Goal: Use online tool/utility: Utilize a website feature to perform a specific function

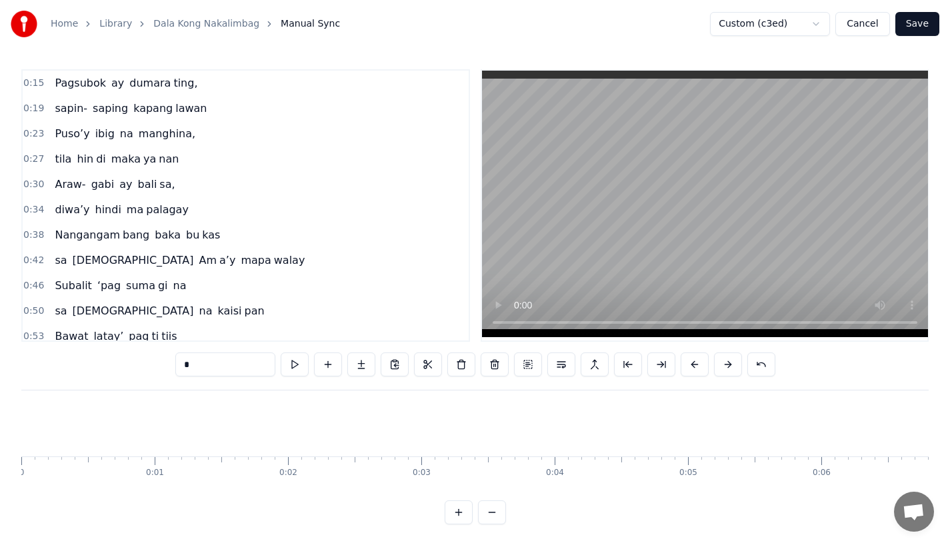
scroll to position [0, 16578]
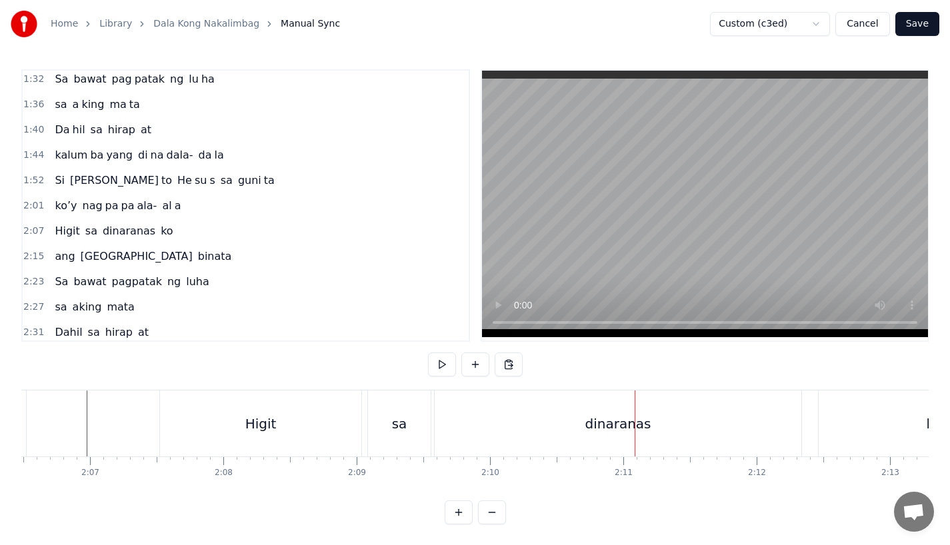
scroll to position [0, 16872]
click at [542, 440] on div "dinaranas" at bounding box center [601, 423] width 366 height 66
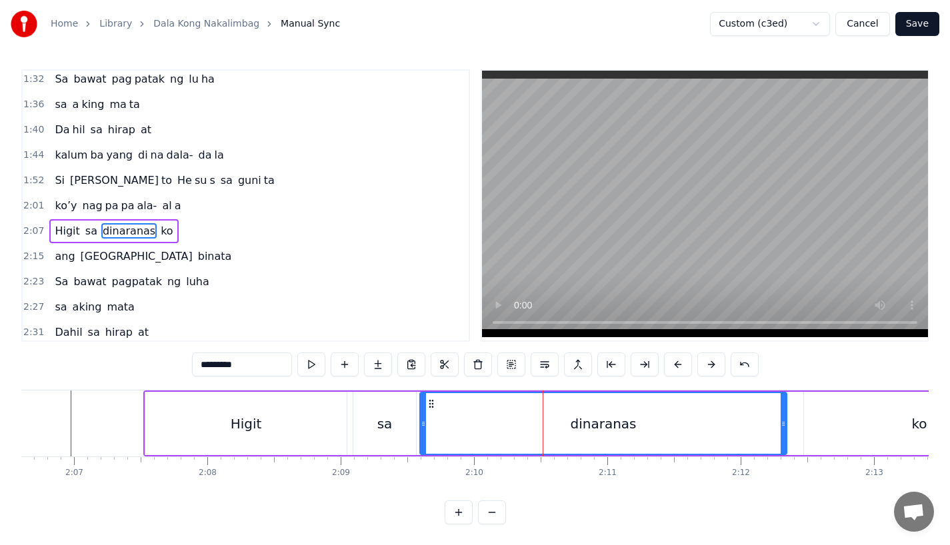
scroll to position [485, 0]
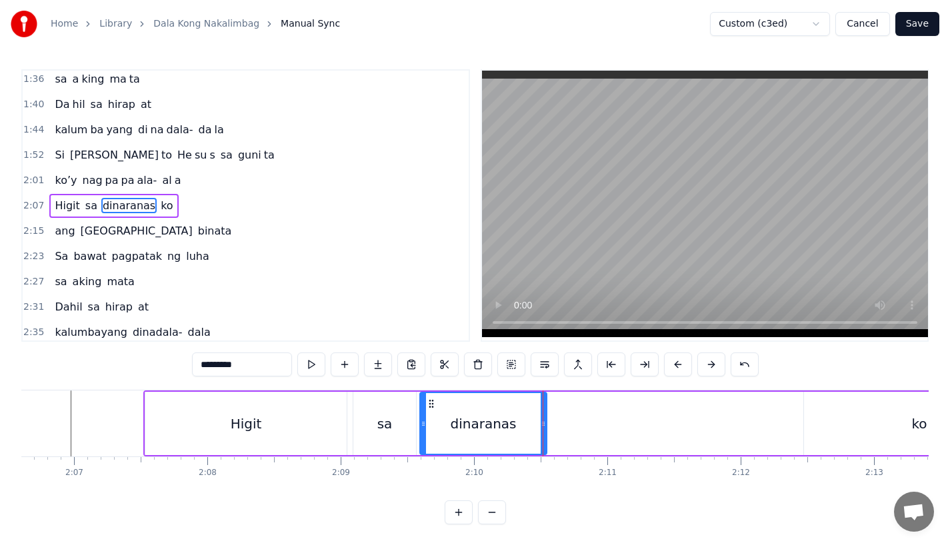
drag, startPoint x: 781, startPoint y: 424, endPoint x: 541, endPoint y: 424, distance: 239.9
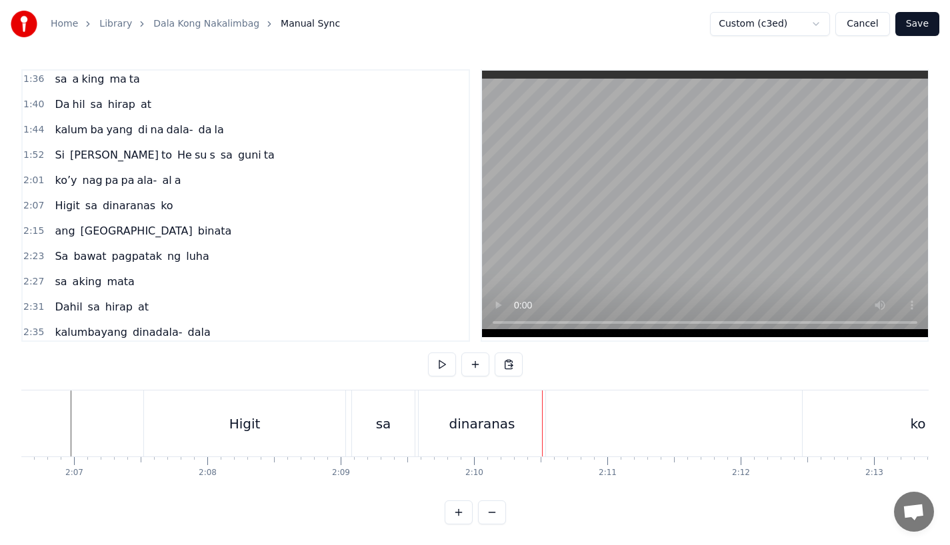
click at [494, 428] on div "dinaranas" at bounding box center [481, 424] width 66 height 20
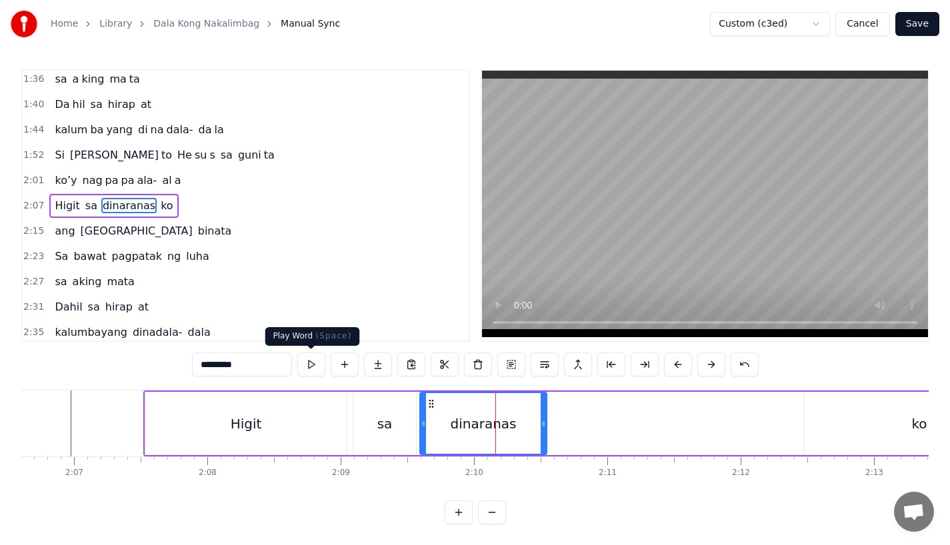
drag, startPoint x: 212, startPoint y: 367, endPoint x: 310, endPoint y: 367, distance: 97.9
click at [310, 367] on div "*********" at bounding box center [475, 364] width 566 height 24
click at [207, 372] on input "*********" at bounding box center [242, 364] width 100 height 24
drag, startPoint x: 207, startPoint y: 366, endPoint x: 286, endPoint y: 365, distance: 78.6
click at [286, 365] on input "*********" at bounding box center [242, 364] width 100 height 24
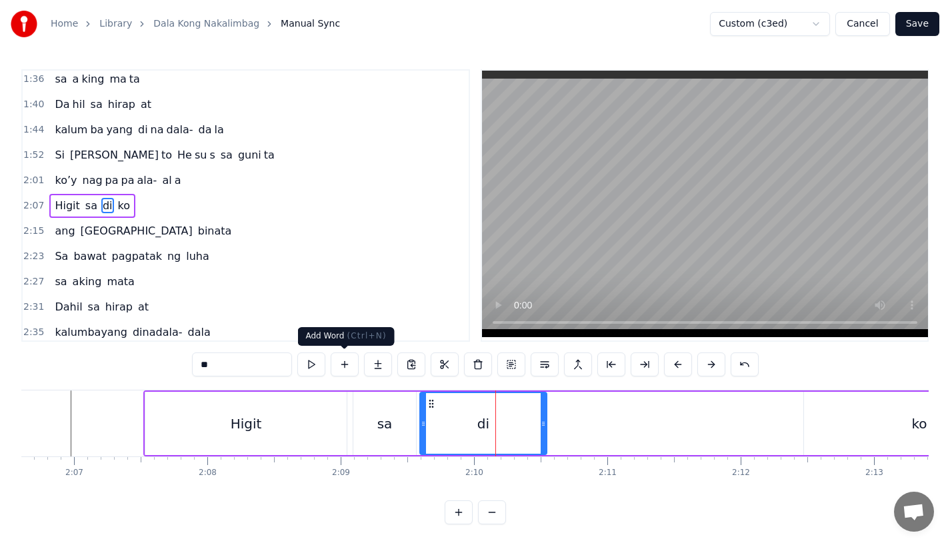
type input "**"
click at [372, 371] on button at bounding box center [378, 364] width 28 height 24
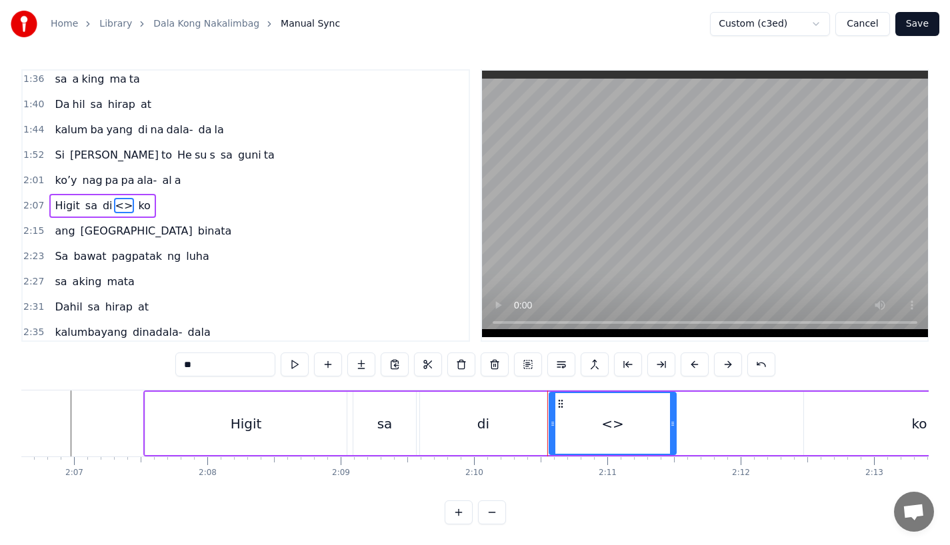
drag, startPoint x: 235, startPoint y: 371, endPoint x: 153, endPoint y: 364, distance: 81.6
click at [153, 364] on div "0:15 Pagsubok ay dumara ting, 0:19 sapin- saping kapang lawan 0:23 Puso’y ibig …" at bounding box center [474, 296] width 907 height 455
paste input "*****"
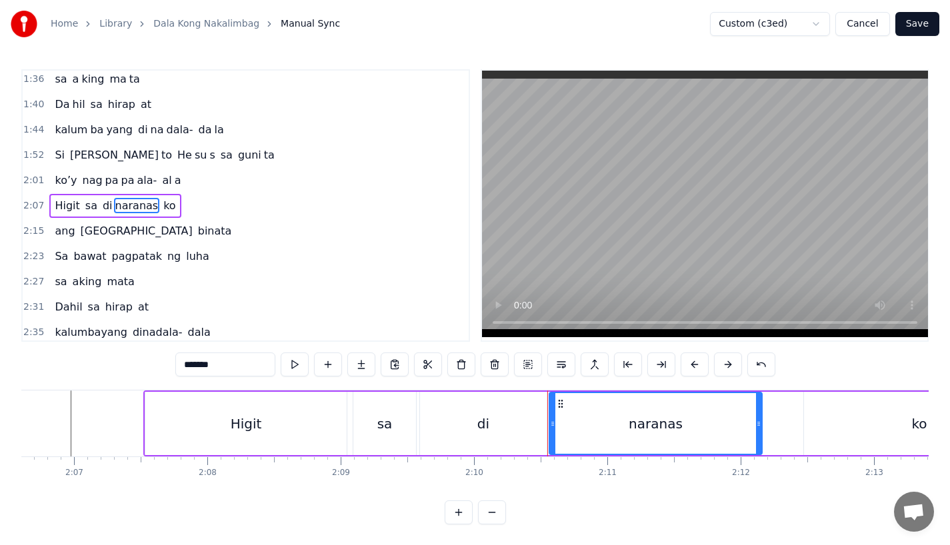
drag, startPoint x: 672, startPoint y: 429, endPoint x: 758, endPoint y: 427, distance: 86.0
click at [758, 427] on div at bounding box center [758, 423] width 5 height 61
click at [362, 440] on div "sa" at bounding box center [384, 423] width 63 height 63
type input "**"
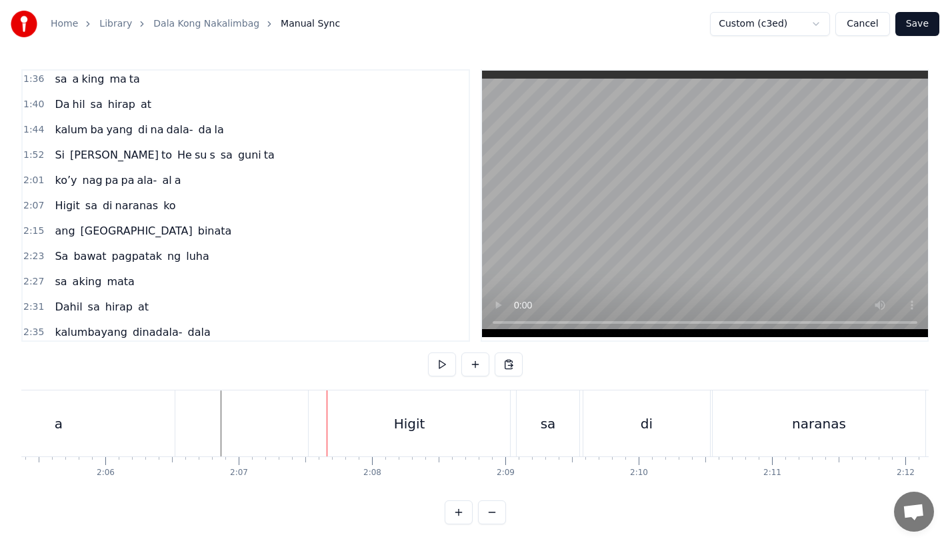
scroll to position [0, 16645]
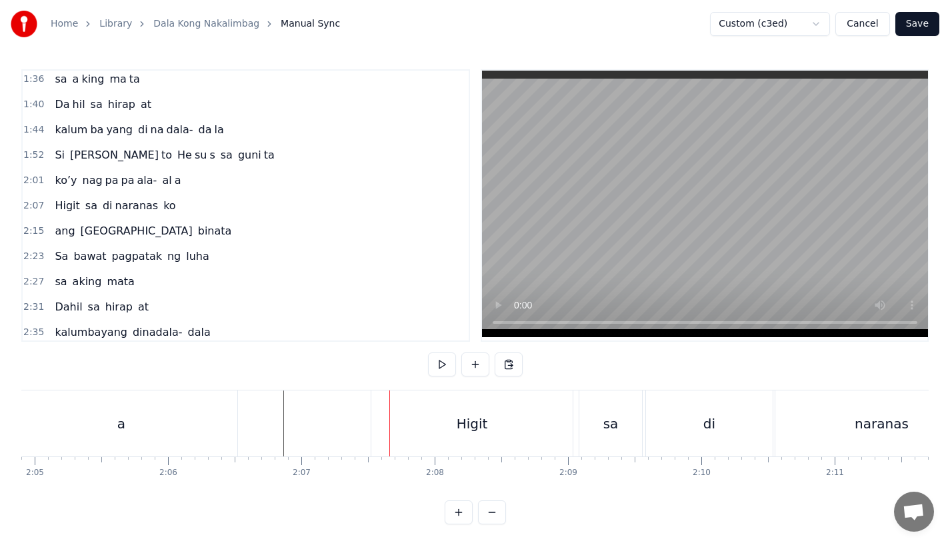
click at [174, 437] on div "a" at bounding box center [121, 423] width 232 height 66
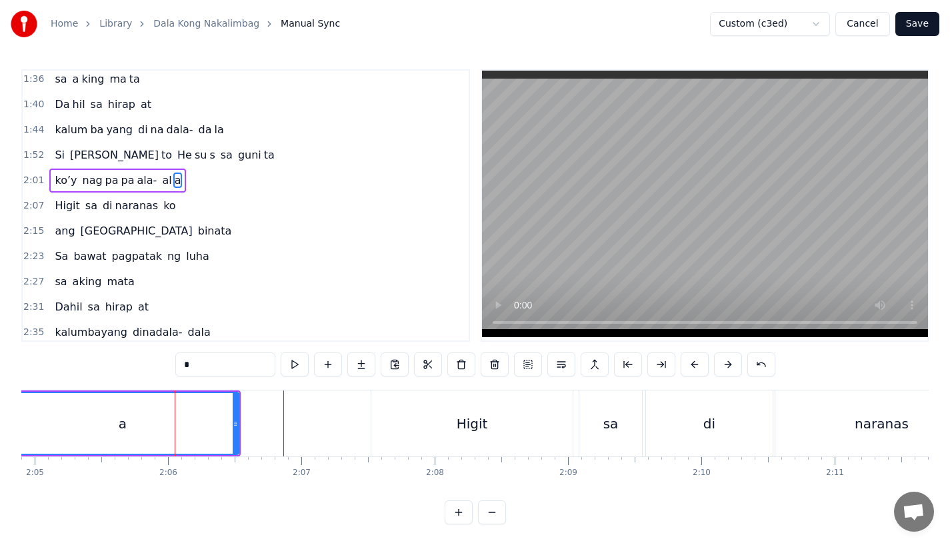
scroll to position [460, 0]
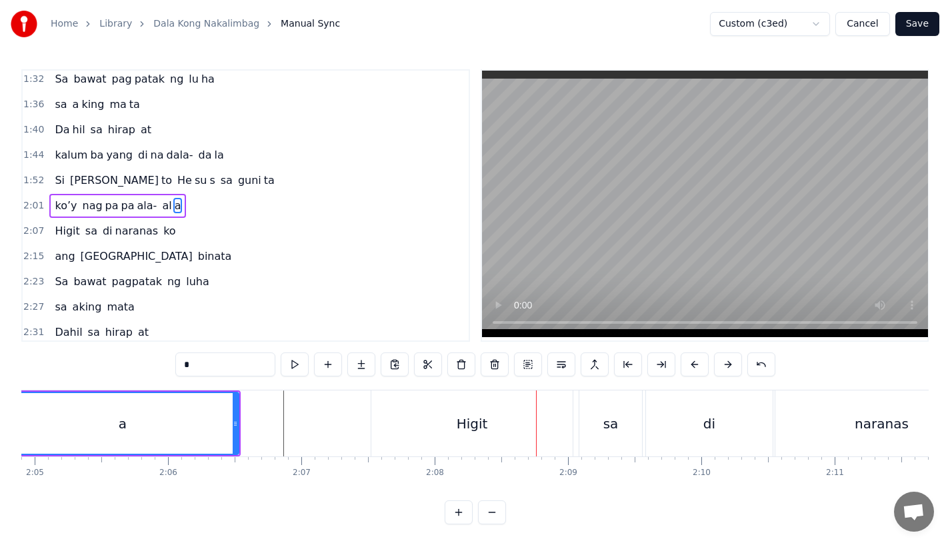
click at [459, 446] on div "Higit" at bounding box center [471, 423] width 201 height 66
type input "*****"
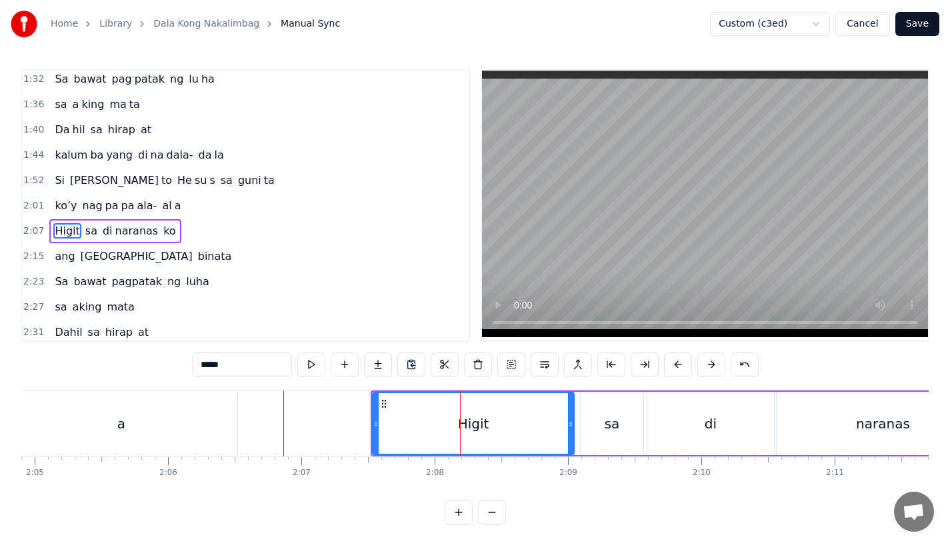
scroll to position [485, 0]
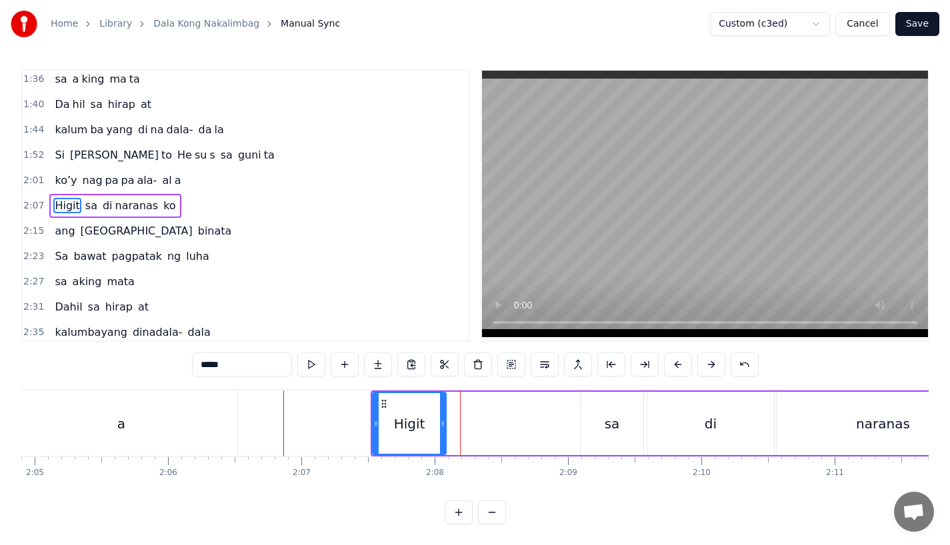
drag, startPoint x: 570, startPoint y: 427, endPoint x: 440, endPoint y: 430, distance: 130.0
click at [440, 430] on div at bounding box center [442, 423] width 5 height 61
click at [374, 361] on button at bounding box center [378, 364] width 28 height 24
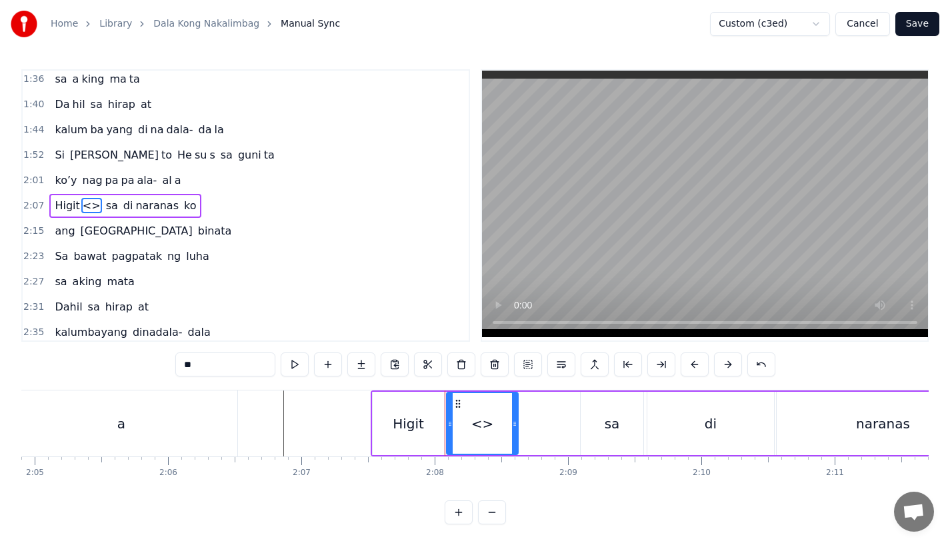
drag, startPoint x: 218, startPoint y: 368, endPoint x: 123, endPoint y: 364, distance: 95.4
click at [123, 366] on div "0:15 Pagsubok ay dumara ting, 0:19 sapin- saping kapang lawan 0:23 Puso’y ibig …" at bounding box center [474, 296] width 907 height 455
click at [408, 417] on div "Higit" at bounding box center [407, 424] width 31 height 20
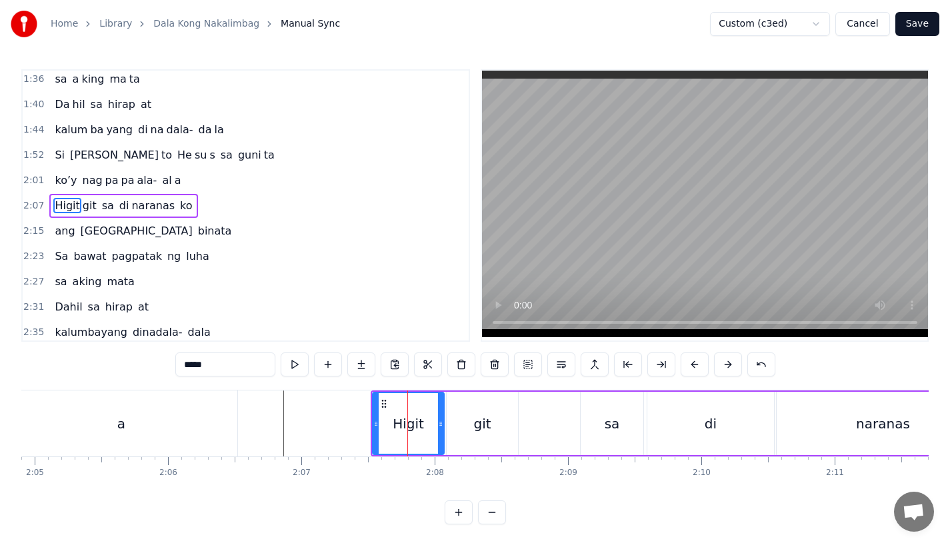
click at [205, 366] on input "*****" at bounding box center [225, 364] width 100 height 24
click at [482, 442] on div "git" at bounding box center [481, 423] width 71 height 63
type input "***"
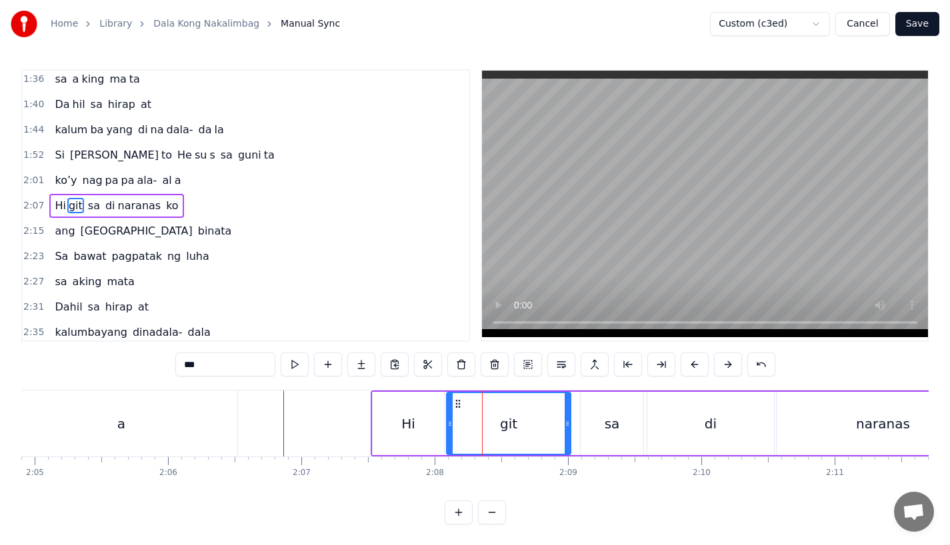
drag, startPoint x: 514, startPoint y: 432, endPoint x: 566, endPoint y: 431, distance: 52.6
click at [566, 431] on div at bounding box center [566, 423] width 5 height 61
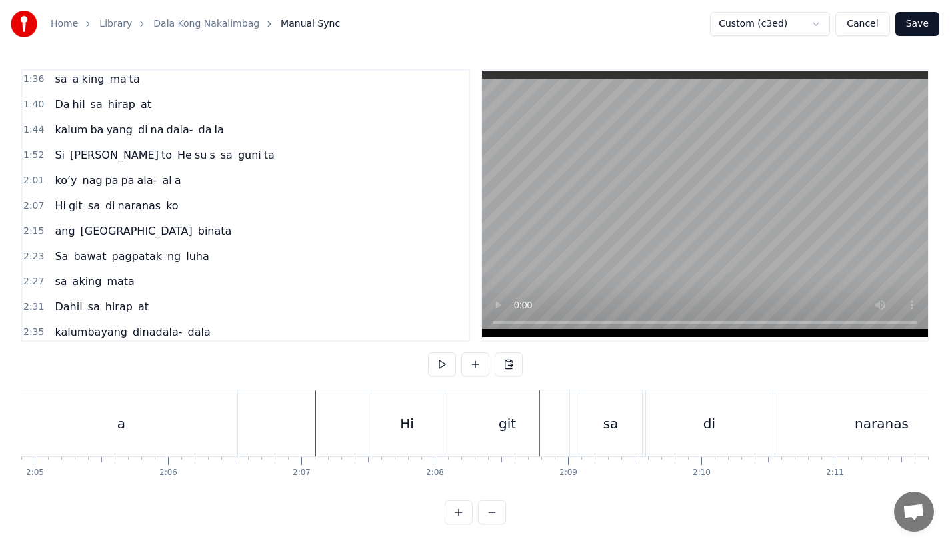
click at [405, 452] on div "Hi" at bounding box center [406, 423] width 71 height 66
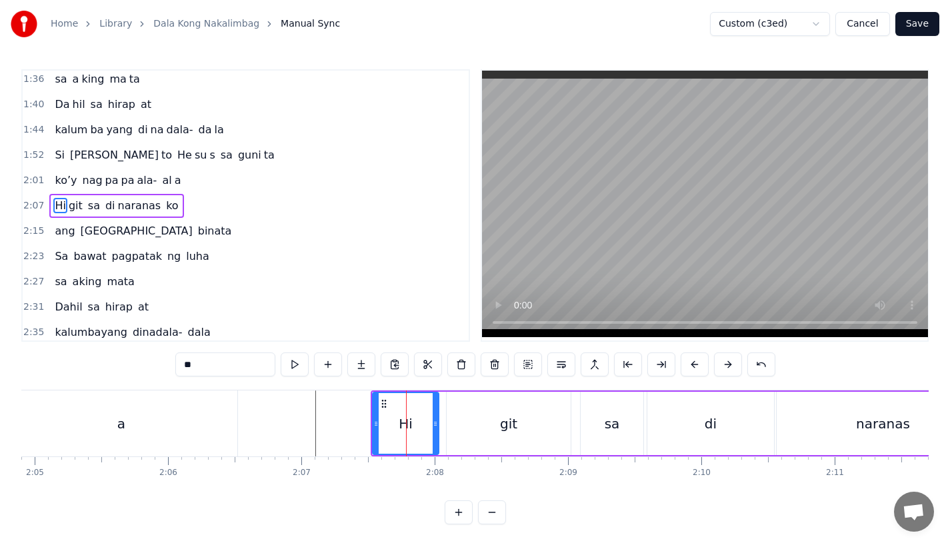
drag, startPoint x: 439, startPoint y: 438, endPoint x: 432, endPoint y: 439, distance: 7.4
click at [432, 439] on div at bounding box center [434, 423] width 5 height 61
click at [463, 434] on div "git" at bounding box center [508, 423] width 124 height 63
type input "***"
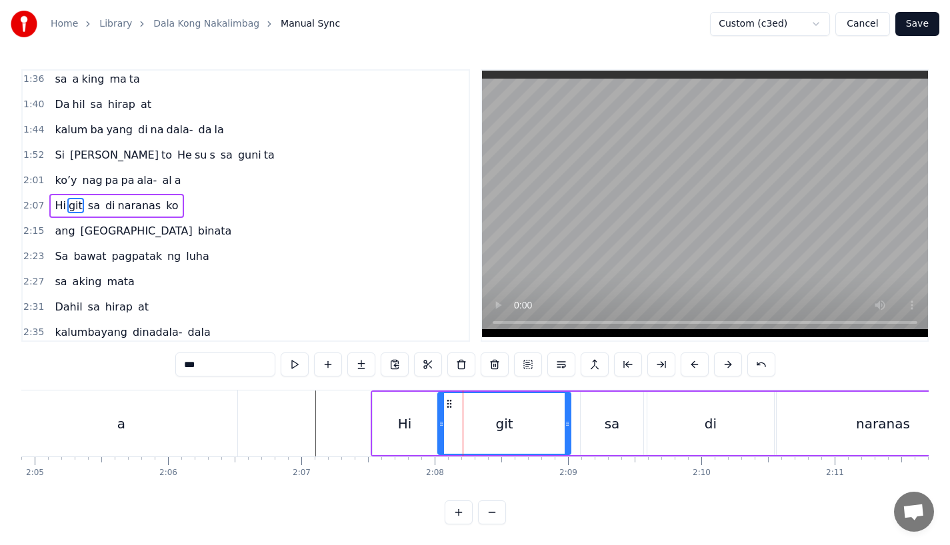
drag, startPoint x: 449, startPoint y: 431, endPoint x: 440, endPoint y: 431, distance: 8.7
click at [440, 431] on div at bounding box center [440, 423] width 5 height 61
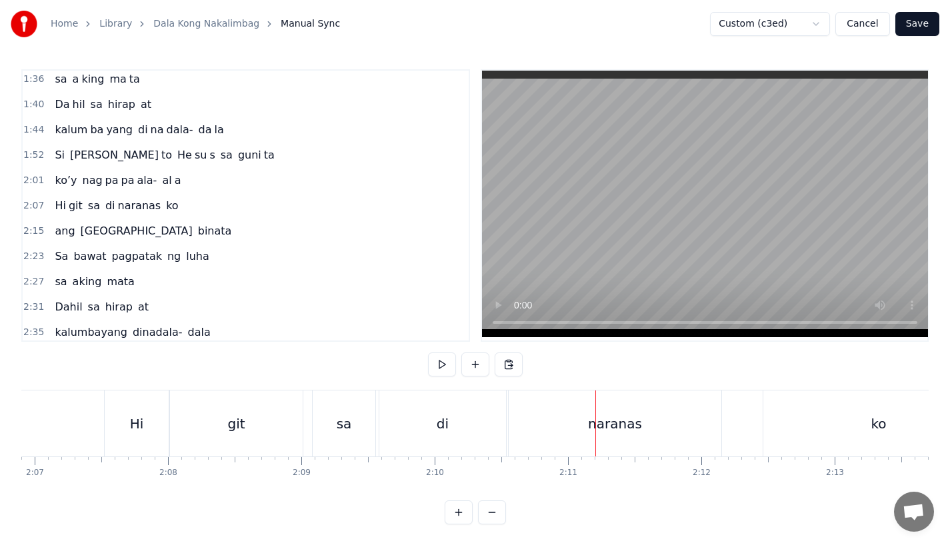
scroll to position [0, 16970]
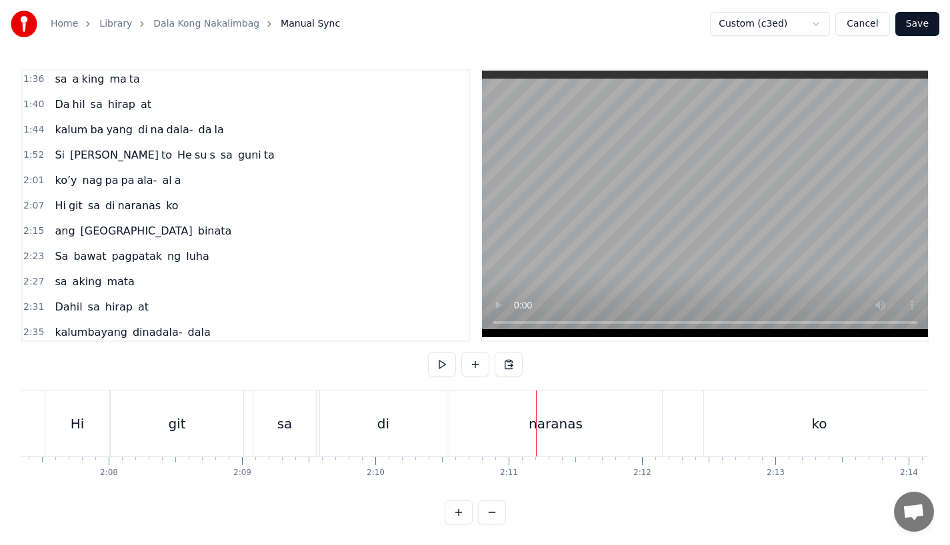
click at [376, 443] on div "di" at bounding box center [383, 423] width 127 height 66
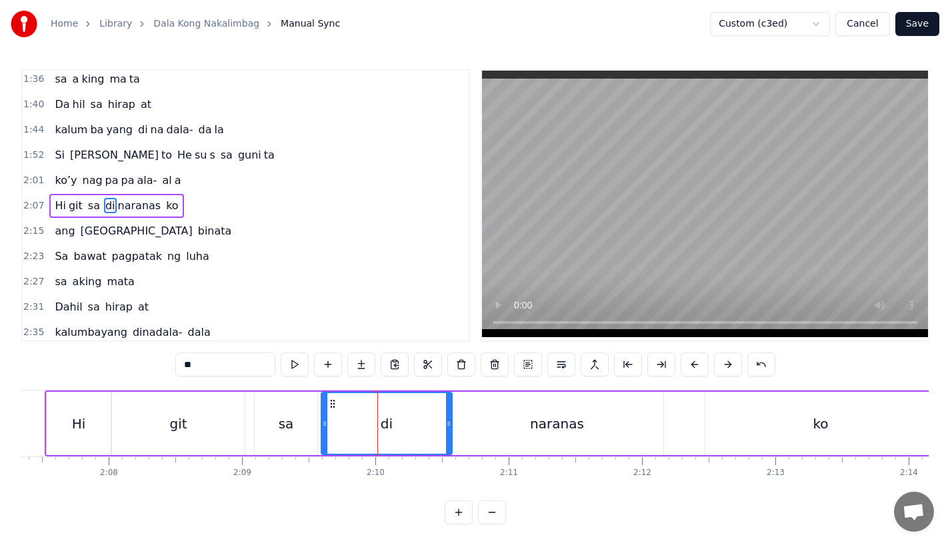
drag, startPoint x: 444, startPoint y: 441, endPoint x: 485, endPoint y: 441, distance: 40.6
click at [451, 441] on div at bounding box center [448, 423] width 5 height 61
click at [520, 436] on div "naranas" at bounding box center [556, 423] width 213 height 63
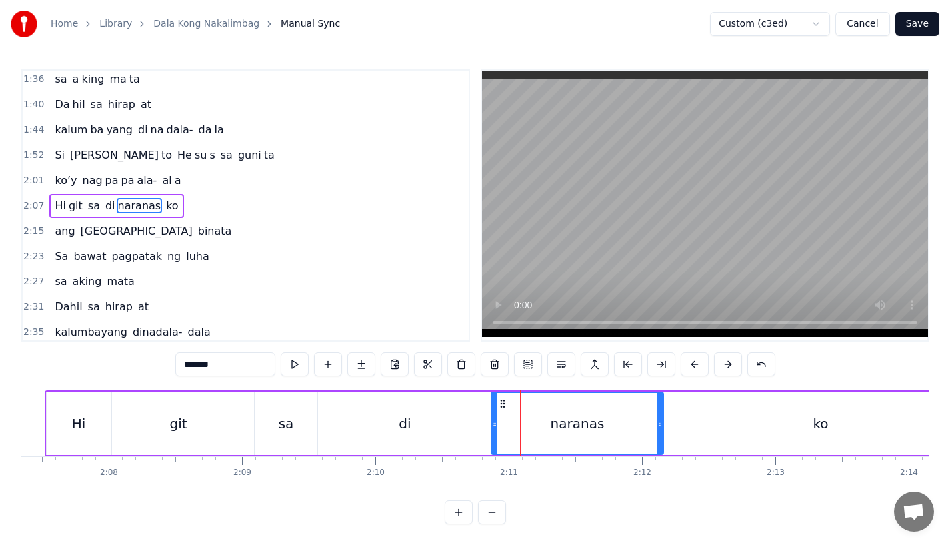
drag, startPoint x: 452, startPoint y: 434, endPoint x: 493, endPoint y: 434, distance: 41.3
click at [493, 434] on div at bounding box center [494, 423] width 5 height 61
click at [366, 427] on div "di" at bounding box center [404, 423] width 167 height 63
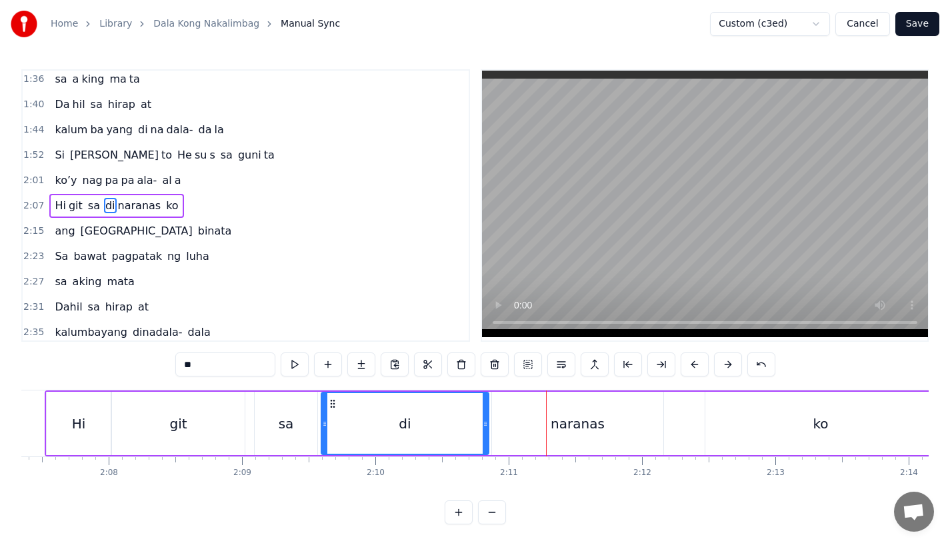
click at [254, 429] on div "sa" at bounding box center [286, 423] width 64 height 63
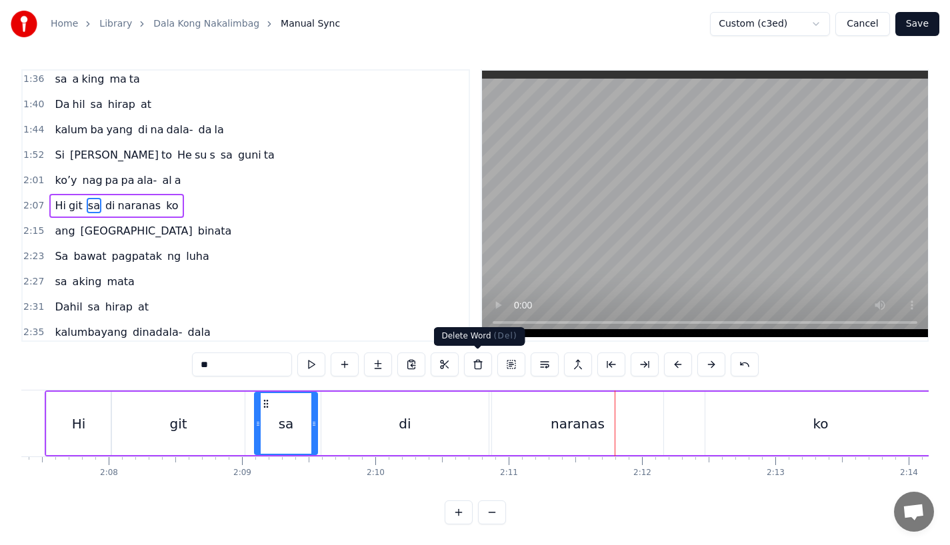
click at [508, 436] on div "naranas" at bounding box center [577, 423] width 171 height 63
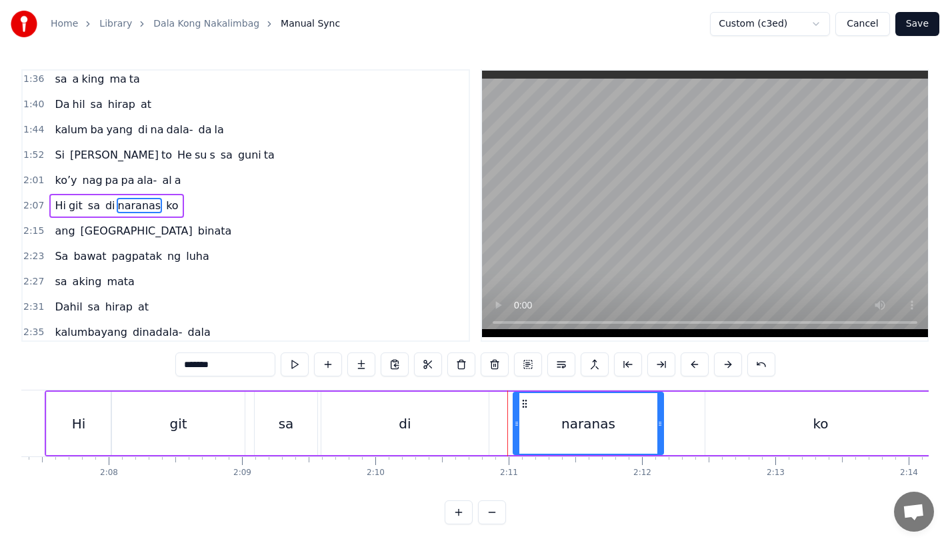
drag, startPoint x: 495, startPoint y: 430, endPoint x: 516, endPoint y: 429, distance: 21.3
click at [516, 429] on div at bounding box center [516, 423] width 5 height 61
click at [454, 430] on div "di" at bounding box center [404, 423] width 167 height 63
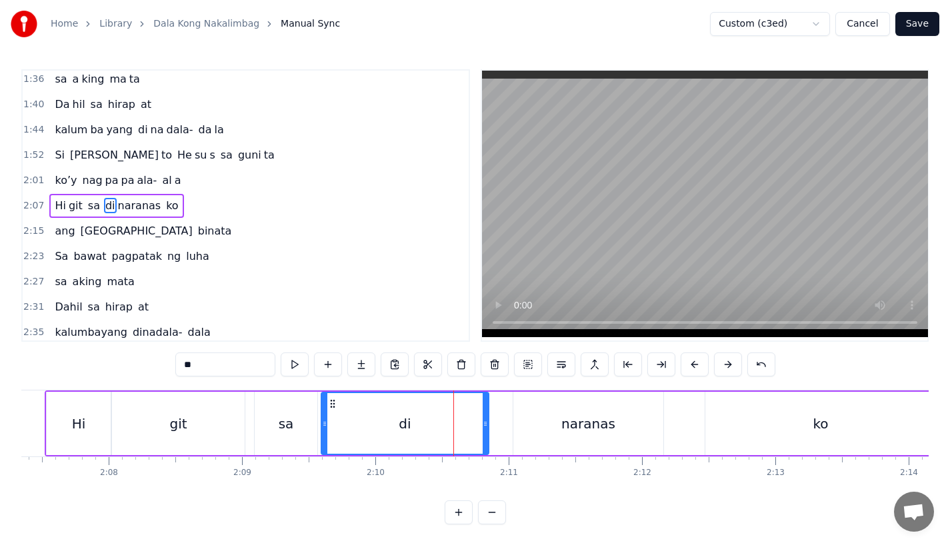
click at [480, 428] on div "di" at bounding box center [405, 423] width 166 height 61
drag, startPoint x: 487, startPoint y: 428, endPoint x: 510, endPoint y: 428, distance: 22.7
click at [510, 428] on div "di" at bounding box center [415, 423] width 191 height 63
click at [646, 430] on div "naranas" at bounding box center [588, 423] width 150 height 63
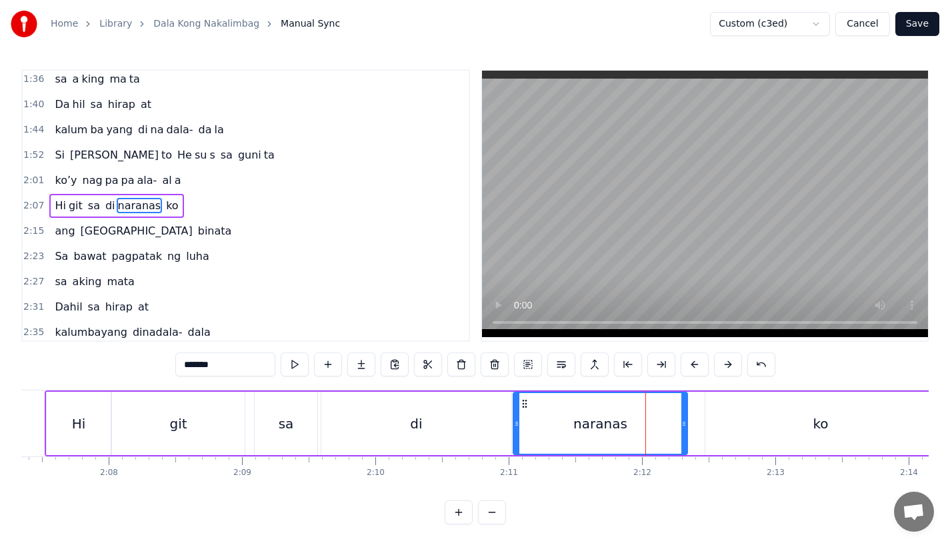
drag, startPoint x: 661, startPoint y: 430, endPoint x: 688, endPoint y: 430, distance: 27.3
click at [686, 430] on div at bounding box center [683, 423] width 5 height 61
click at [372, 426] on div "di" at bounding box center [416, 423] width 190 height 63
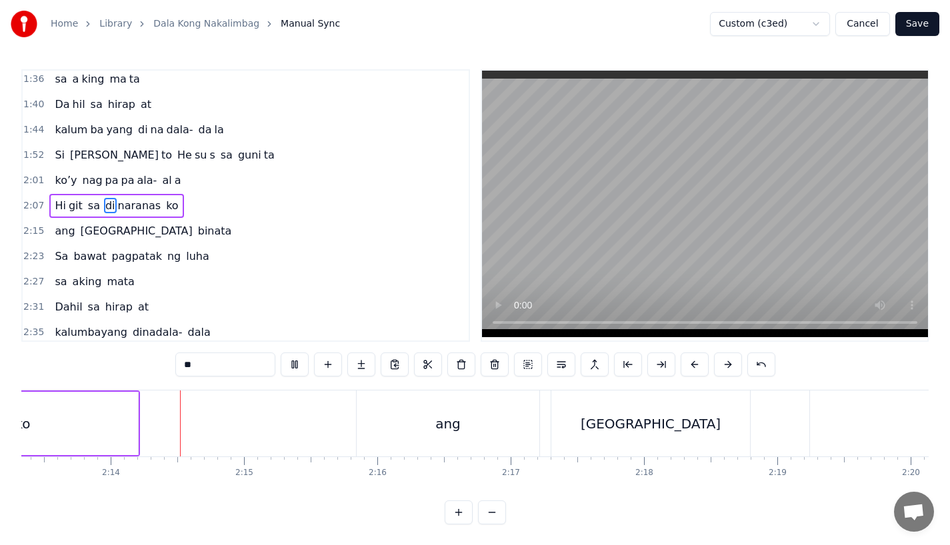
scroll to position [0, 17776]
click at [96, 447] on div "ko" at bounding box center [14, 423] width 231 height 63
type input "**"
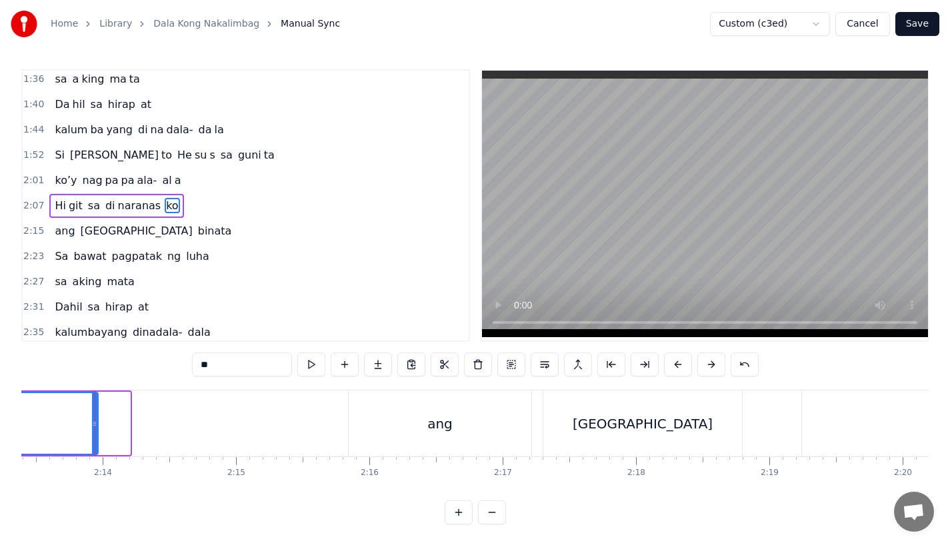
drag, startPoint x: 126, startPoint y: 442, endPoint x: 93, endPoint y: 442, distance: 33.3
click at [93, 442] on div at bounding box center [94, 423] width 5 height 61
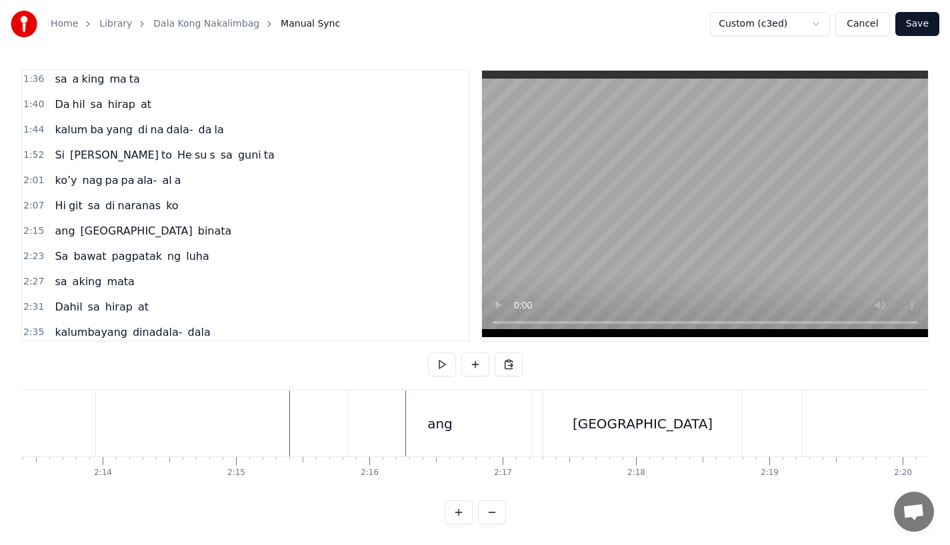
click at [392, 424] on div "ang" at bounding box center [439, 423] width 183 height 66
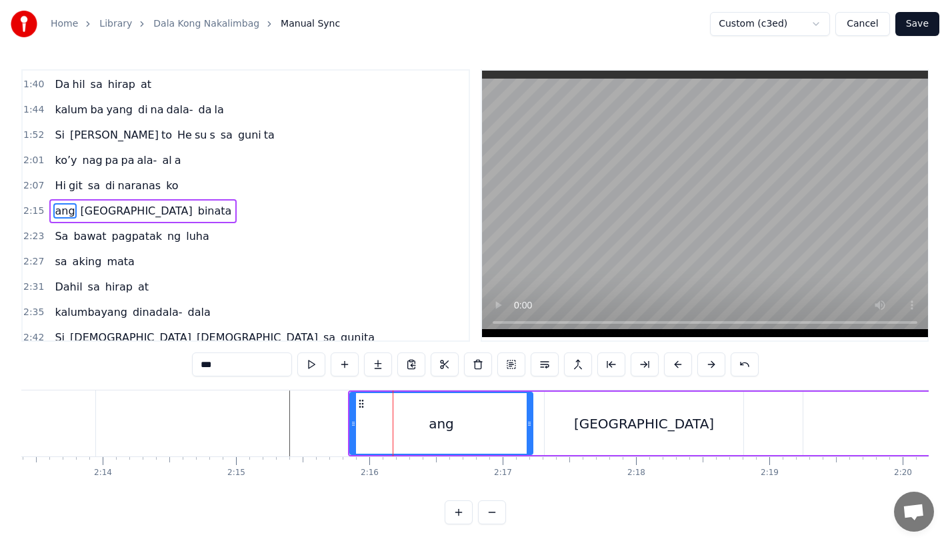
scroll to position [510, 0]
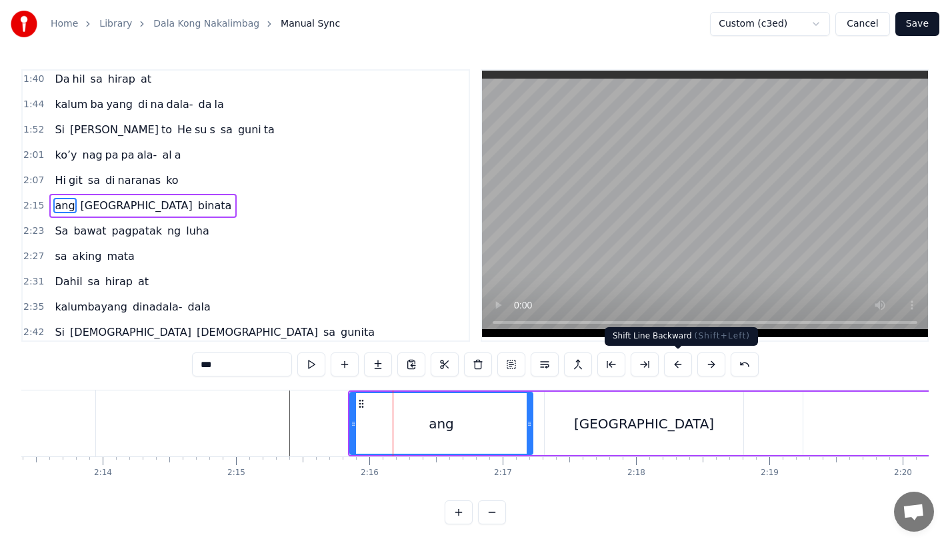
click at [673, 364] on button at bounding box center [678, 364] width 28 height 24
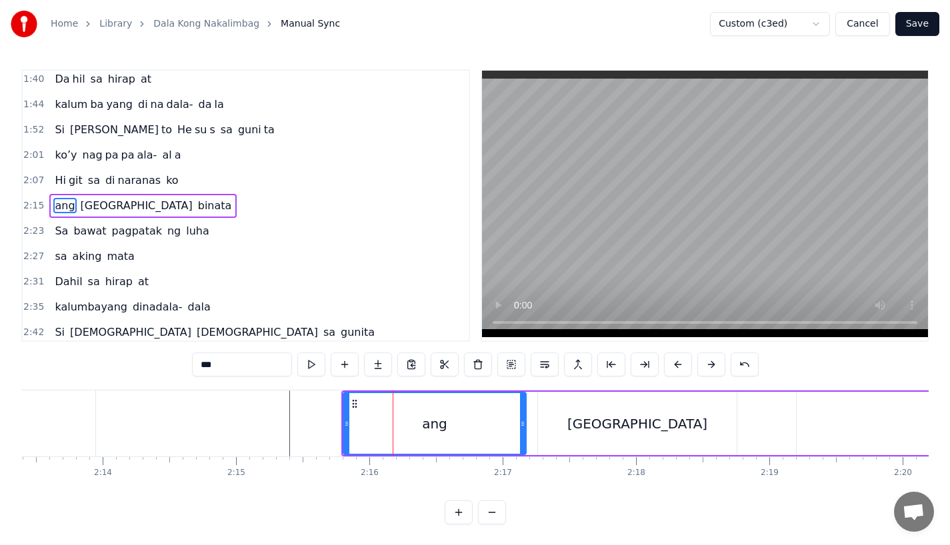
click at [673, 364] on button at bounding box center [678, 364] width 28 height 24
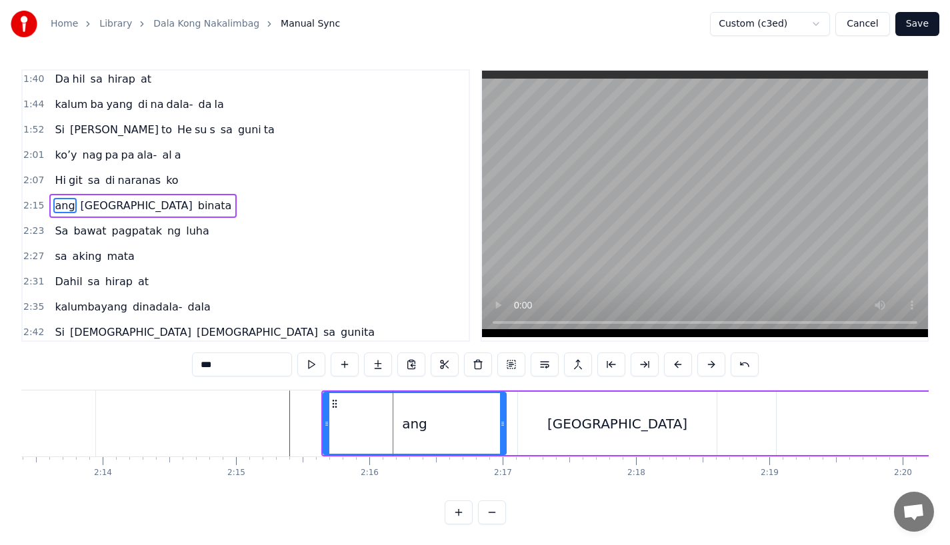
click at [673, 364] on button at bounding box center [678, 364] width 28 height 24
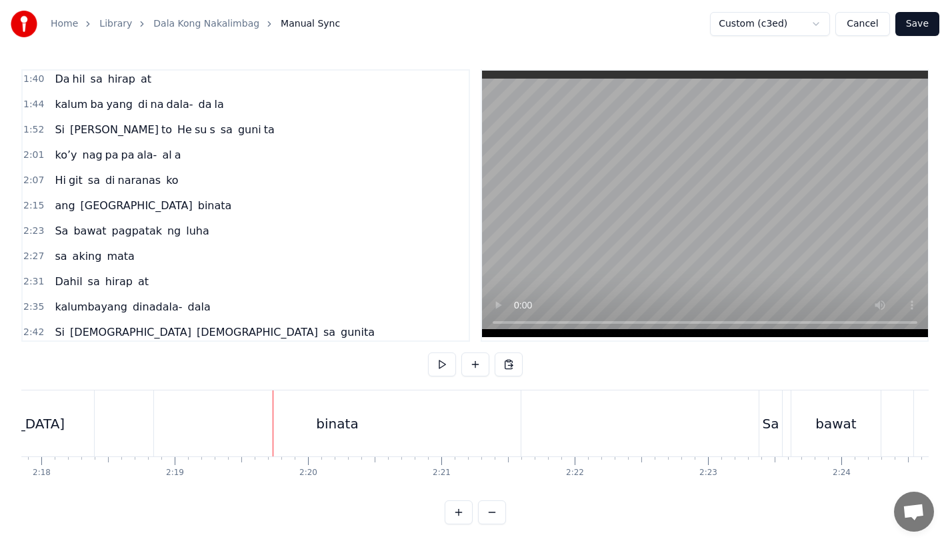
scroll to position [0, 18365]
click at [519, 421] on div "binata" at bounding box center [342, 423] width 366 height 66
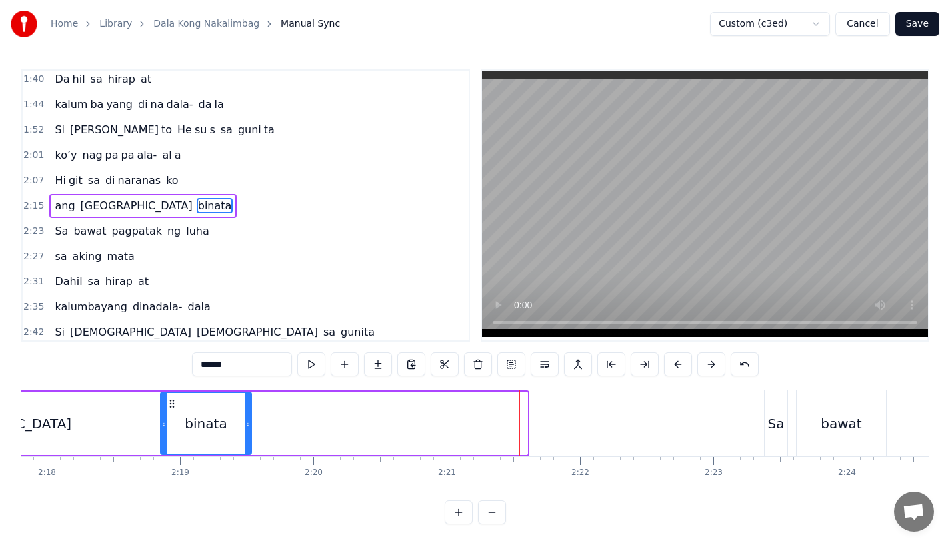
drag, startPoint x: 524, startPoint y: 421, endPoint x: 244, endPoint y: 430, distance: 280.0
click at [245, 430] on div at bounding box center [247, 423] width 5 height 61
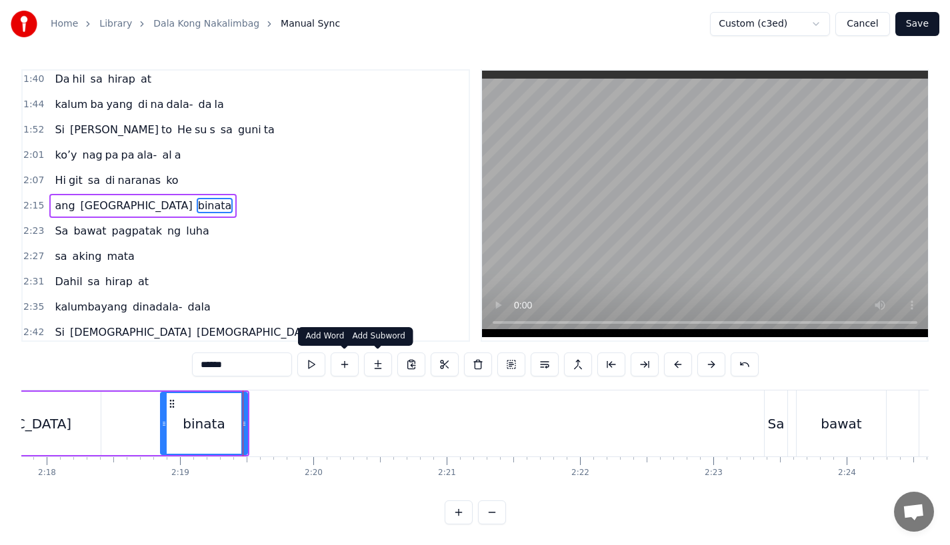
click at [382, 368] on button at bounding box center [378, 364] width 28 height 24
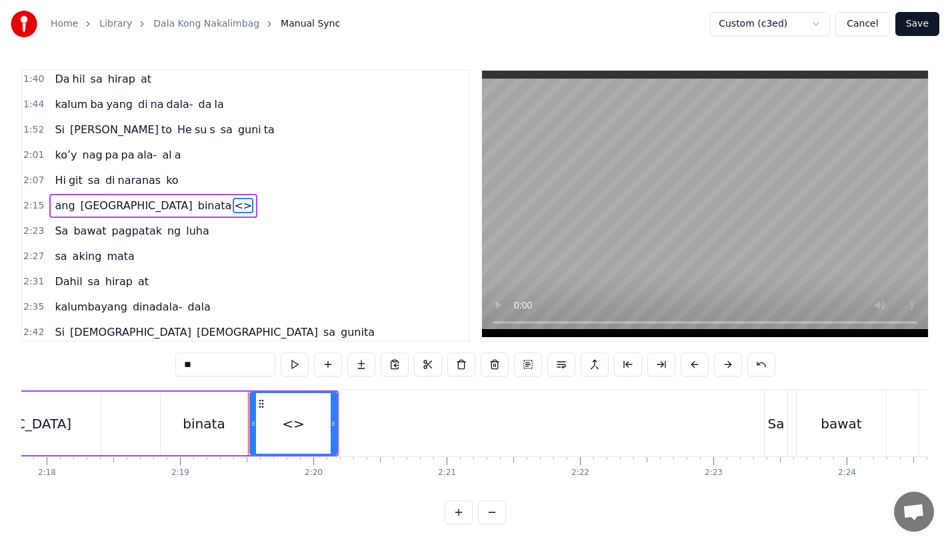
drag, startPoint x: 214, startPoint y: 364, endPoint x: 117, endPoint y: 362, distance: 97.3
click at [117, 364] on div "0:15 Pagsubok ay dumara ting, 0:19 sapin- saping kapang lawan 0:23 Puso’y ibig …" at bounding box center [474, 296] width 907 height 455
click at [207, 425] on div "binata" at bounding box center [204, 424] width 42 height 20
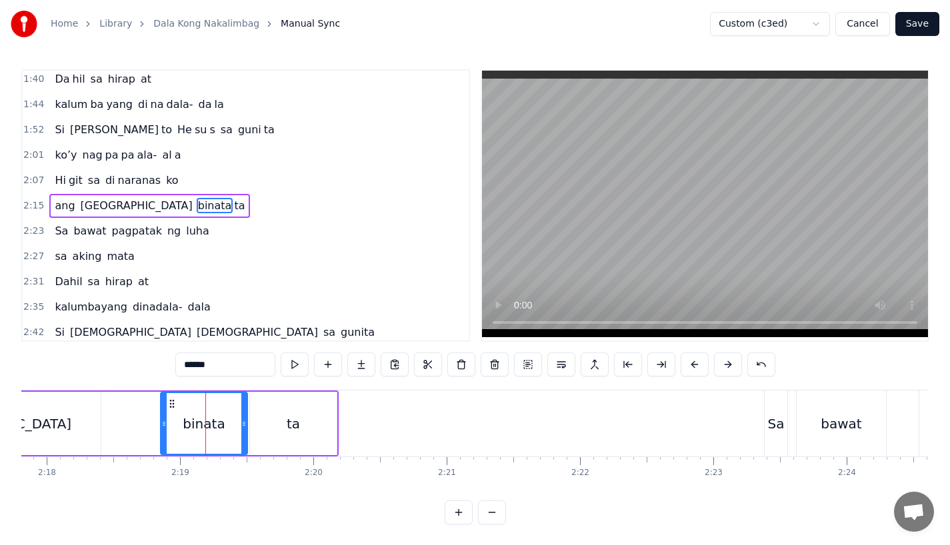
click at [225, 358] on input "******" at bounding box center [225, 364] width 100 height 24
click at [229, 363] on input "******" at bounding box center [225, 364] width 100 height 24
click at [297, 410] on div "ta" at bounding box center [293, 423] width 87 height 63
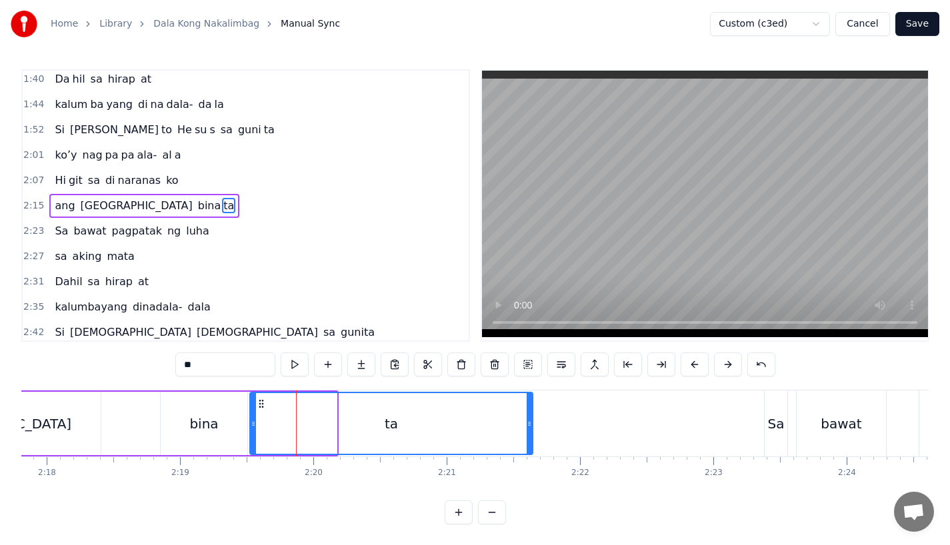
drag, startPoint x: 335, startPoint y: 425, endPoint x: 540, endPoint y: 418, distance: 204.7
click at [532, 418] on icon at bounding box center [528, 423] width 5 height 11
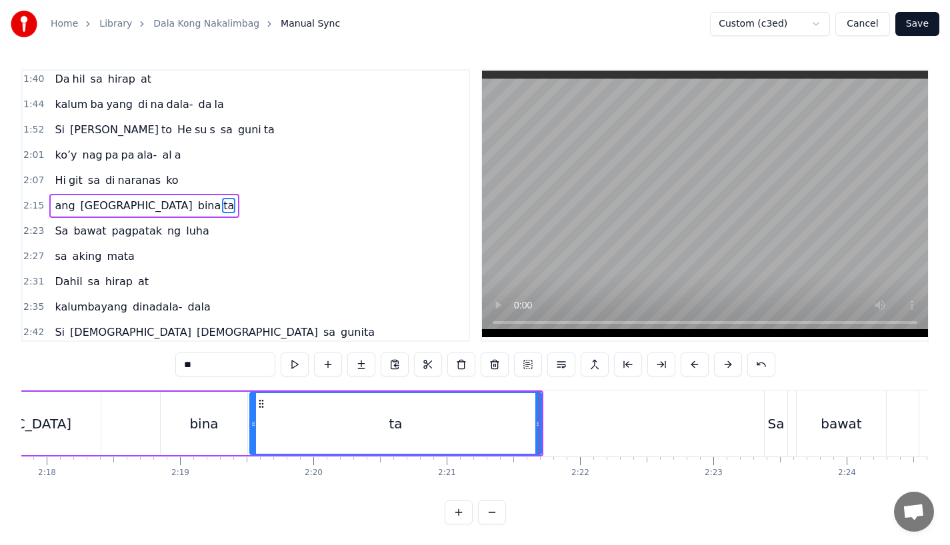
click at [68, 450] on div "[GEOGRAPHIC_DATA]" at bounding box center [1, 423] width 199 height 63
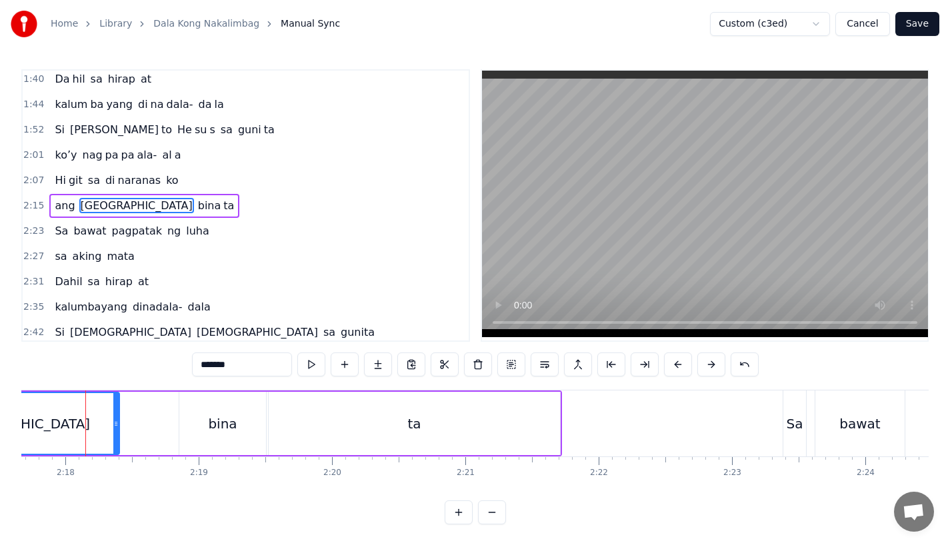
scroll to position [0, 18344]
click at [792, 430] on div "Sa" at bounding box center [797, 424] width 17 height 20
type input "**"
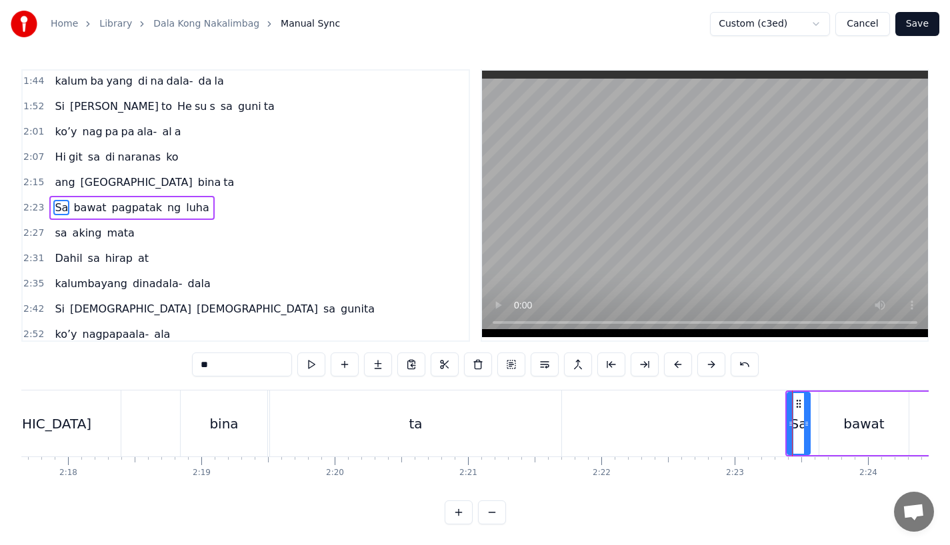
scroll to position [536, 0]
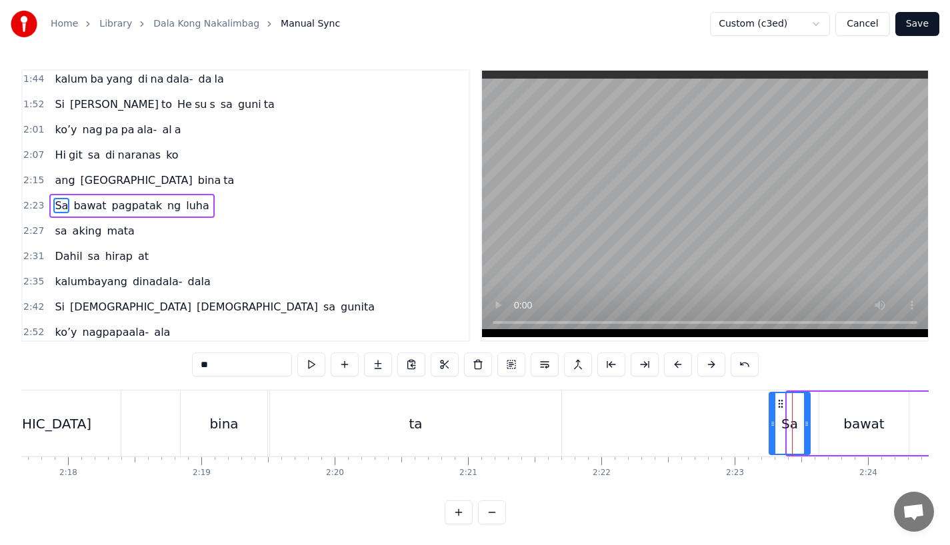
drag, startPoint x: 790, startPoint y: 430, endPoint x: 772, endPoint y: 432, distance: 18.1
click at [772, 432] on div at bounding box center [772, 423] width 5 height 61
click at [814, 426] on icon at bounding box center [812, 423] width 5 height 11
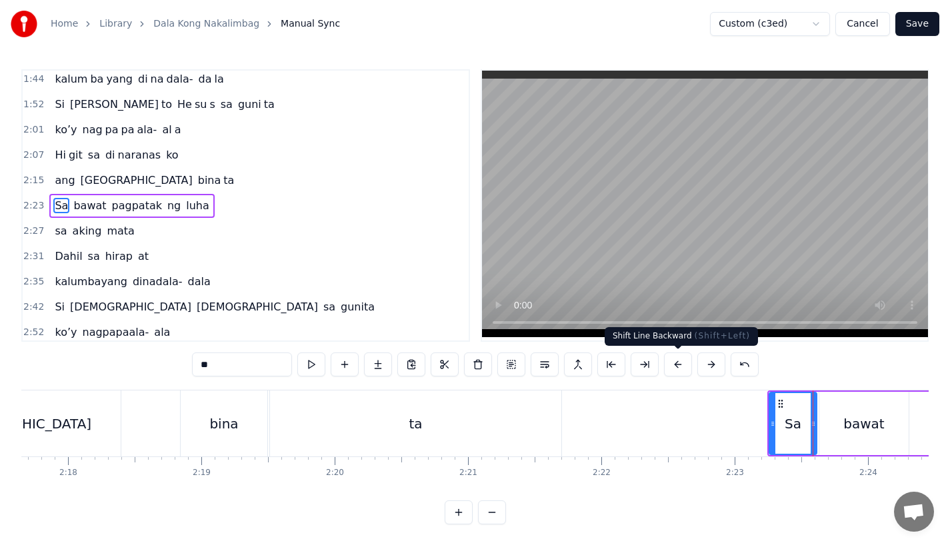
click at [676, 362] on button at bounding box center [678, 364] width 28 height 24
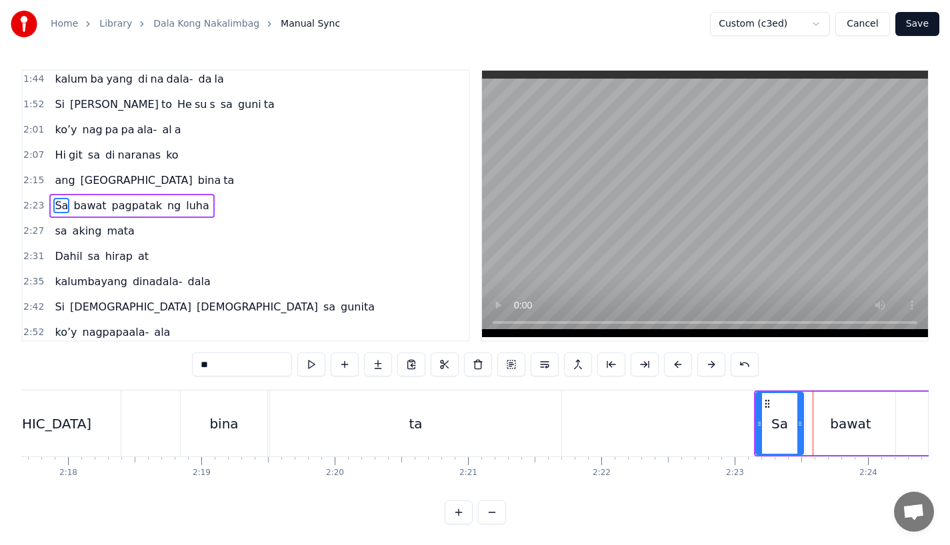
click at [676, 362] on button at bounding box center [678, 364] width 28 height 24
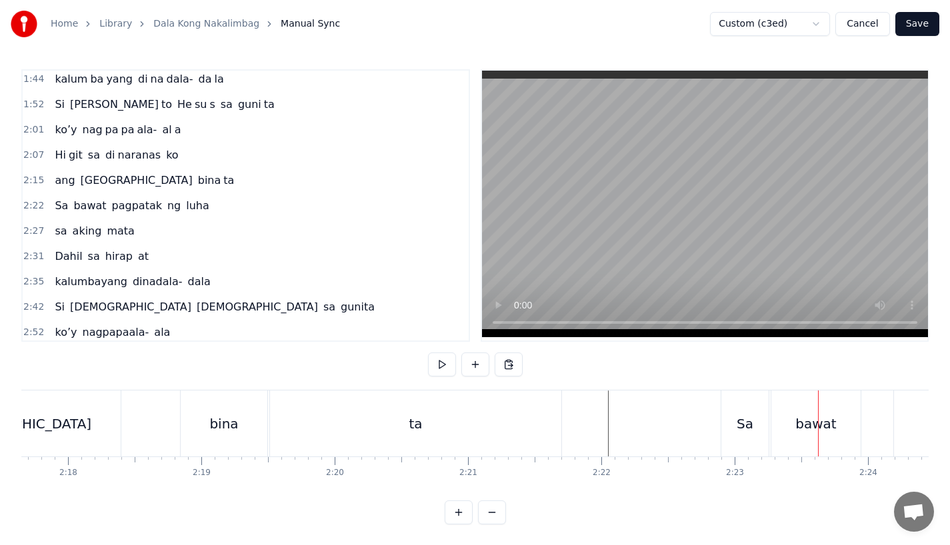
click at [754, 428] on div "Sa" at bounding box center [744, 423] width 47 height 66
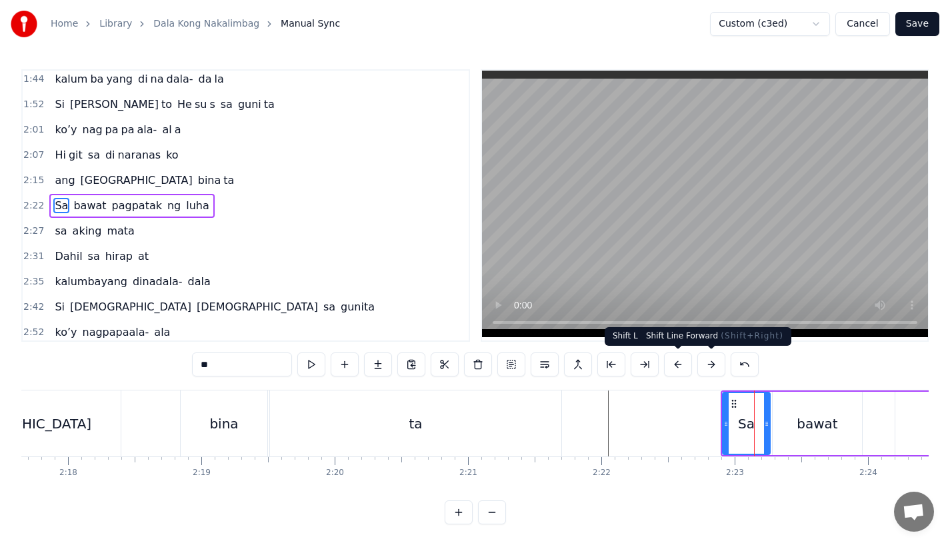
click at [708, 365] on button at bounding box center [711, 364] width 28 height 24
click at [718, 365] on button at bounding box center [711, 364] width 28 height 24
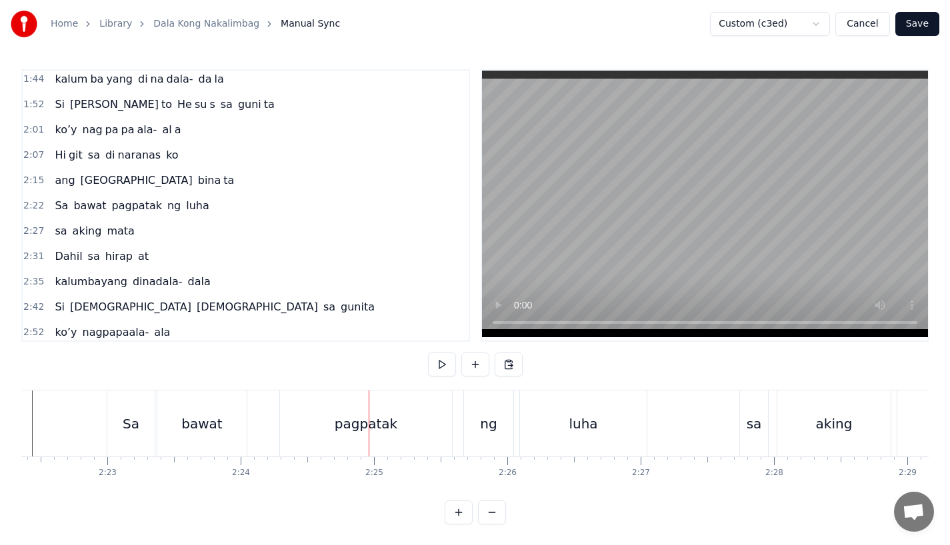
scroll to position [0, 18967]
click at [223, 398] on div "bawat" at bounding box center [205, 423] width 89 height 66
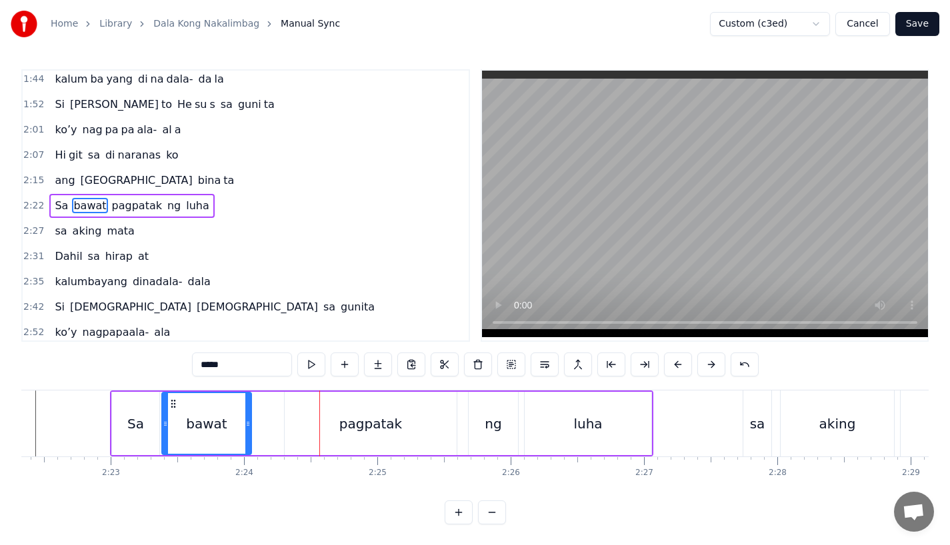
click at [336, 442] on div "pagpatak" at bounding box center [371, 423] width 172 height 63
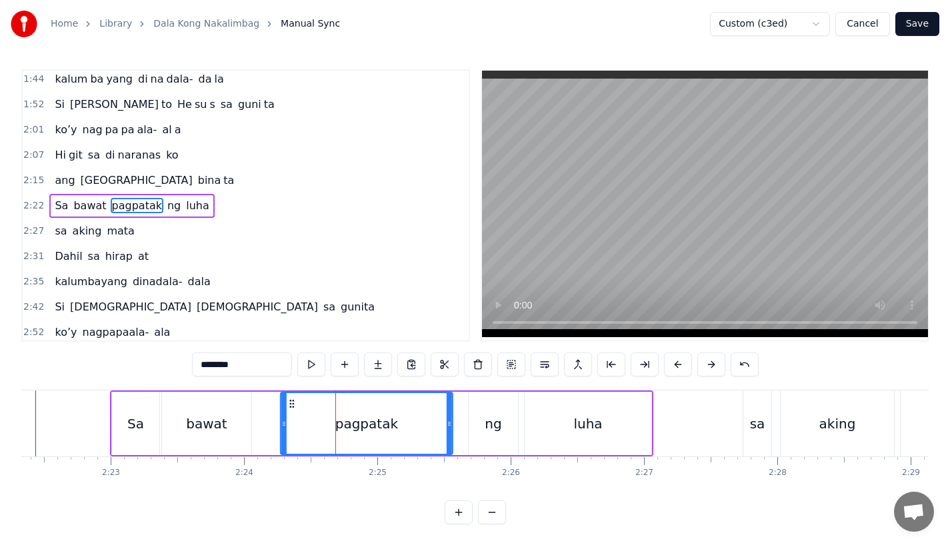
click at [293, 404] on circle at bounding box center [293, 403] width 1 height 1
click at [239, 426] on div "bawat" at bounding box center [206, 423] width 89 height 63
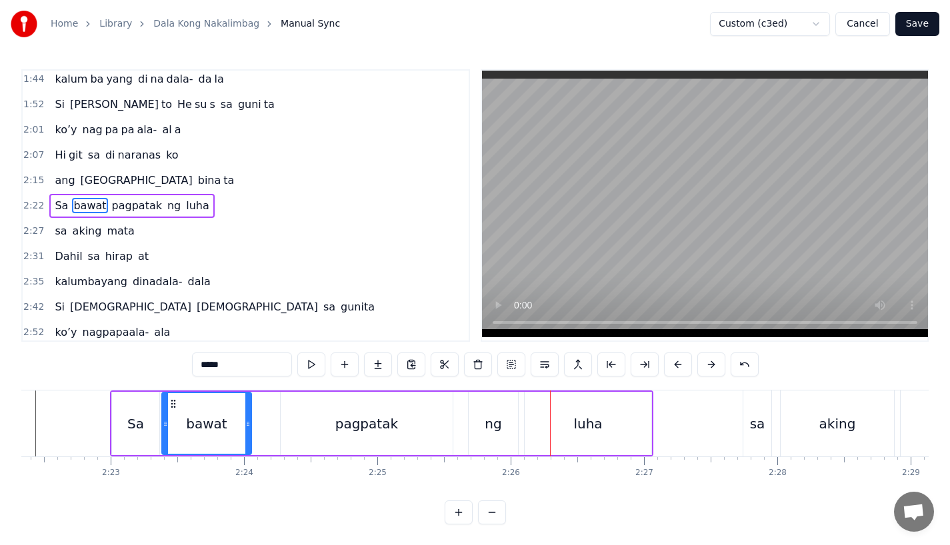
click at [406, 432] on div "pagpatak" at bounding box center [367, 423] width 172 height 63
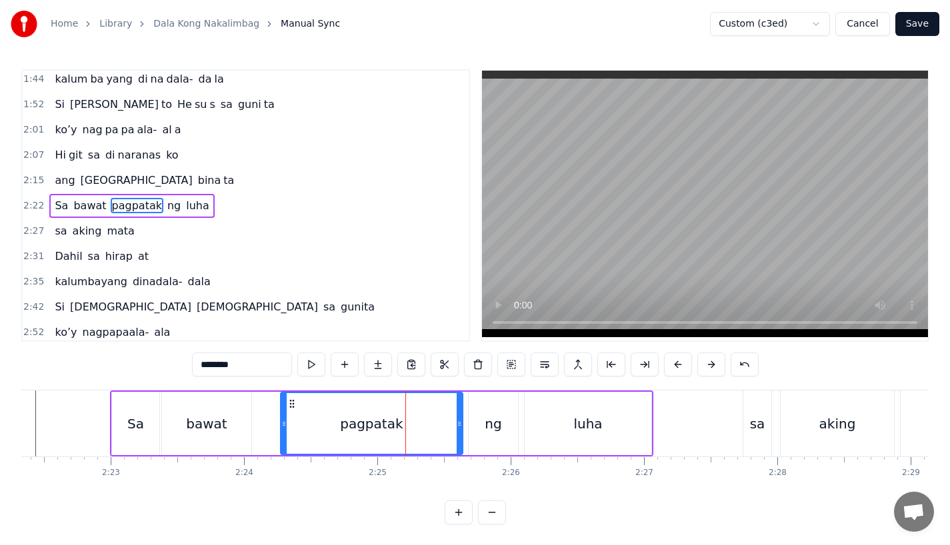
drag, startPoint x: 447, startPoint y: 424, endPoint x: 457, endPoint y: 424, distance: 10.0
click at [457, 424] on icon at bounding box center [458, 423] width 5 height 11
click at [420, 424] on div "pagpatak" at bounding box center [371, 423] width 181 height 61
click at [634, 409] on div "luha" at bounding box center [587, 423] width 127 height 63
type input "****"
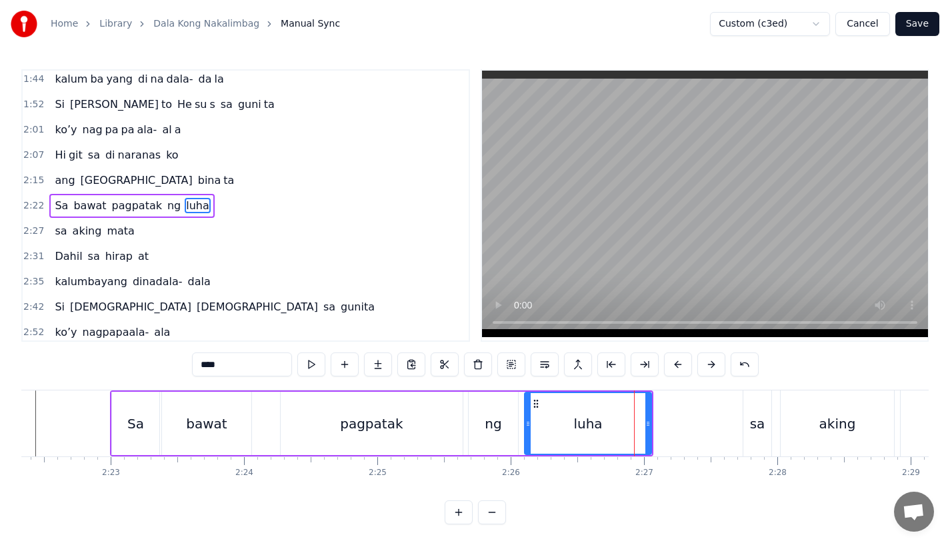
click at [650, 415] on div "luha" at bounding box center [588, 423] width 128 height 63
drag, startPoint x: 646, startPoint y: 416, endPoint x: 599, endPoint y: 423, distance: 47.8
click at [601, 423] on div "luha" at bounding box center [568, 423] width 87 height 61
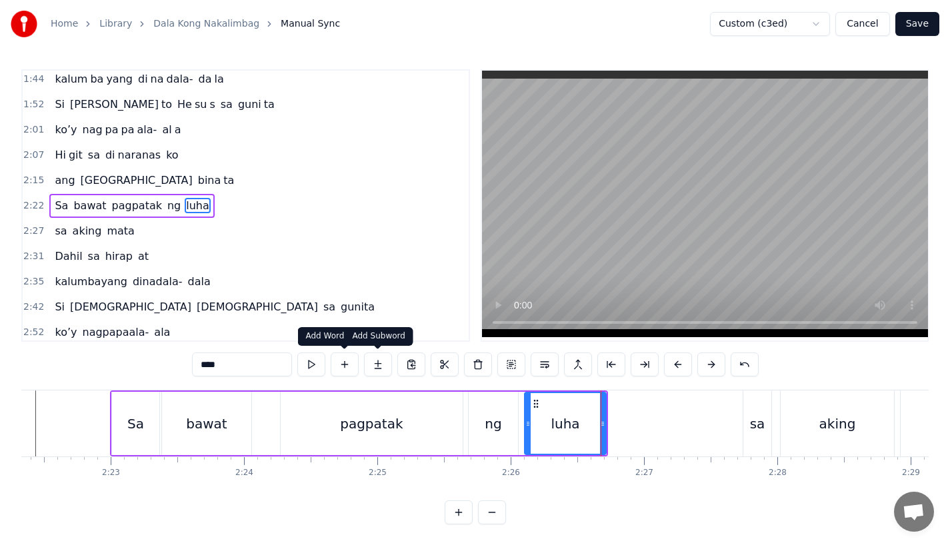
click at [371, 367] on button at bounding box center [378, 364] width 28 height 24
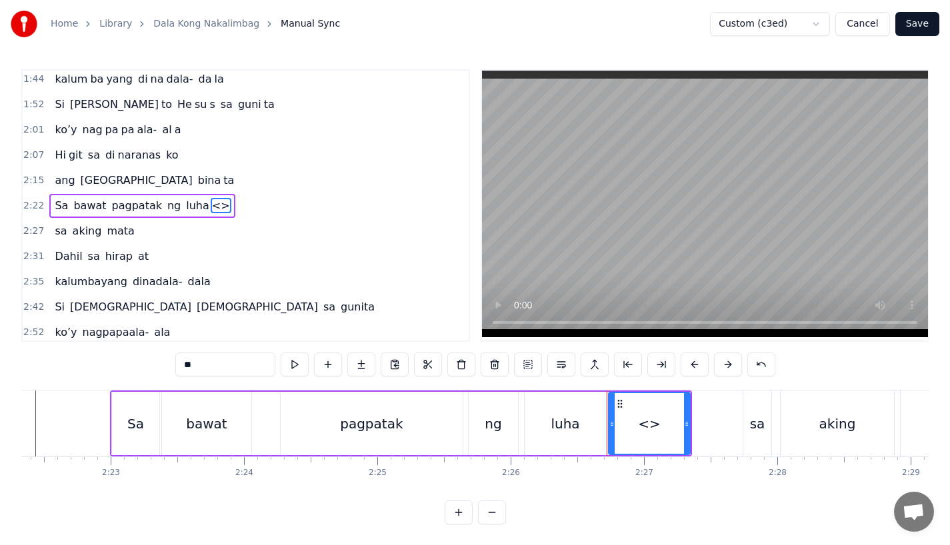
drag, startPoint x: 236, startPoint y: 374, endPoint x: 79, endPoint y: 368, distance: 156.7
click at [79, 368] on div "0:15 Pagsubok ay dumara ting, 0:19 sapin- saping kapang lawan 0:23 Puso’y ibig …" at bounding box center [474, 296] width 907 height 455
click at [564, 438] on div "luha" at bounding box center [564, 423] width 81 height 63
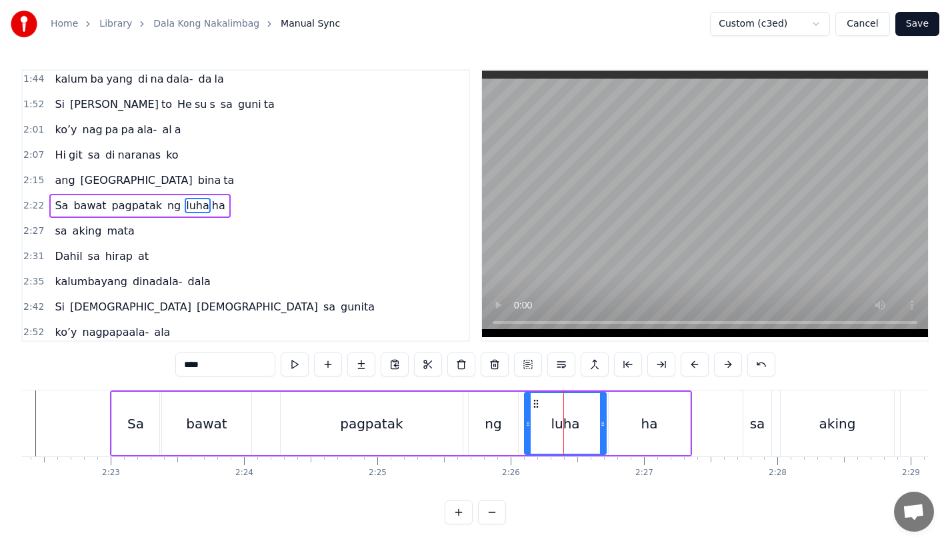
click at [227, 370] on input "****" at bounding box center [225, 364] width 100 height 24
click at [446, 420] on div "pagpatak" at bounding box center [372, 423] width 182 height 63
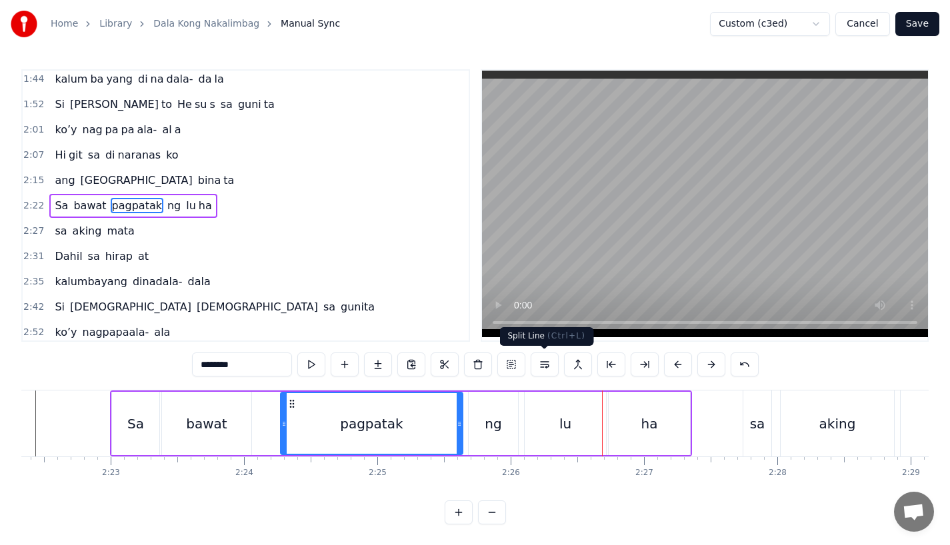
click at [569, 402] on div "lu" at bounding box center [564, 423] width 81 height 63
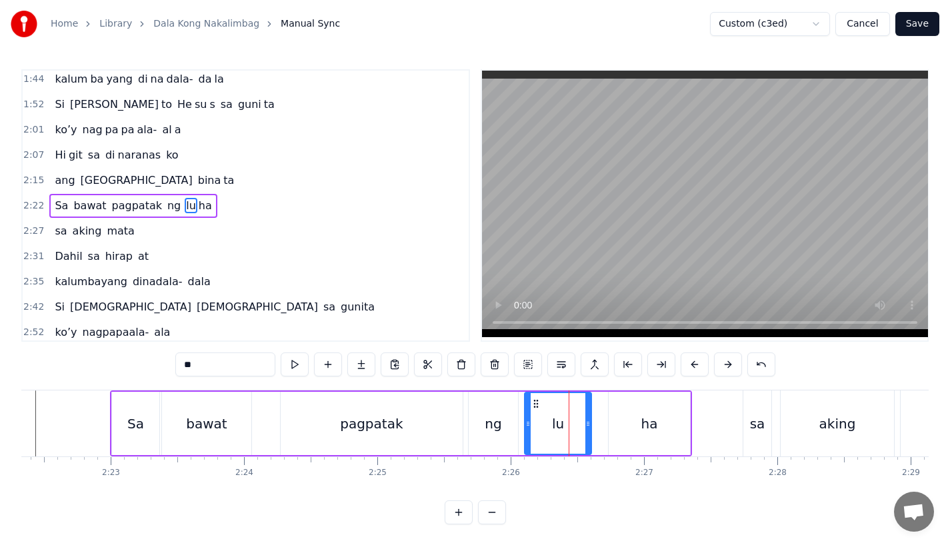
drag, startPoint x: 600, startPoint y: 424, endPoint x: 580, endPoint y: 424, distance: 20.0
click at [585, 424] on icon at bounding box center [587, 423] width 5 height 11
click at [632, 422] on div "ha" at bounding box center [648, 423] width 81 height 63
type input "**"
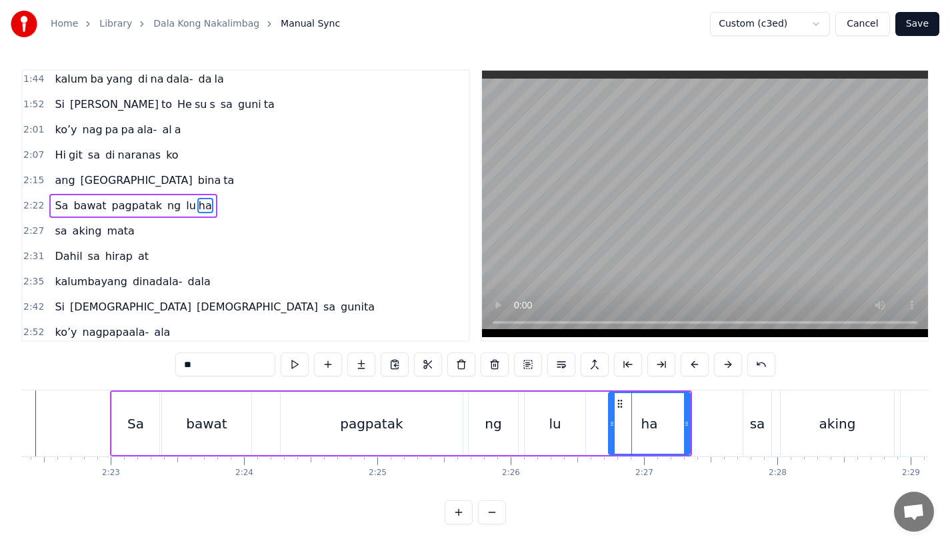
click at [603, 424] on div "lu ha" at bounding box center [607, 423] width 167 height 63
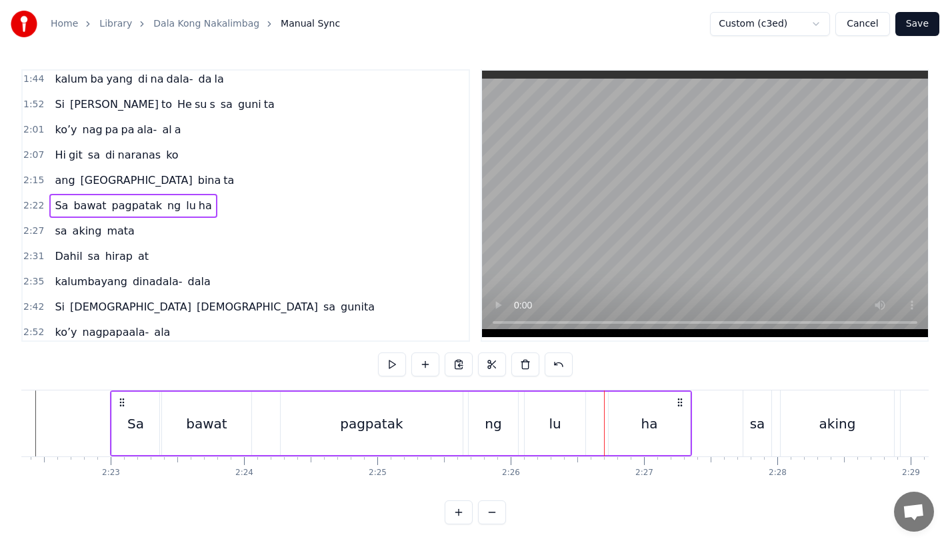
click at [611, 423] on div "ha" at bounding box center [648, 423] width 81 height 63
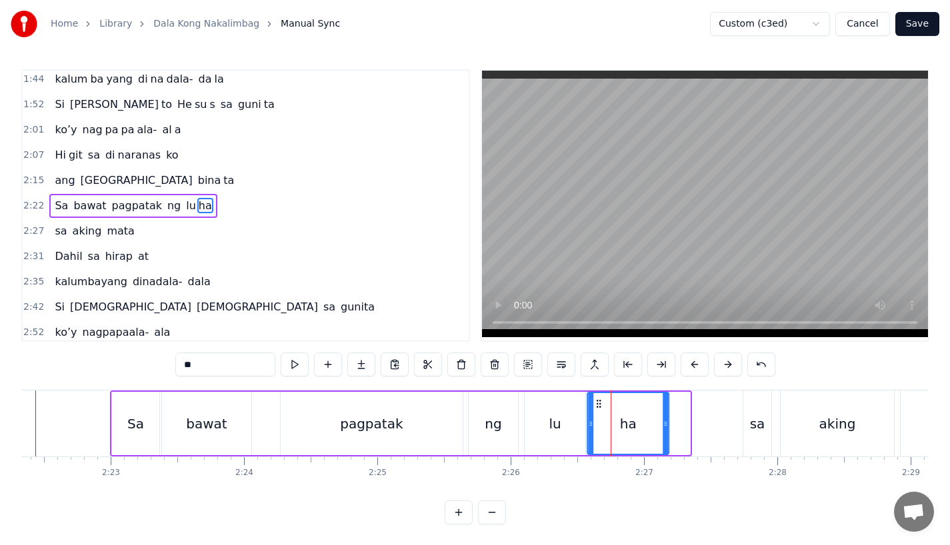
drag, startPoint x: 616, startPoint y: 404, endPoint x: 595, endPoint y: 407, distance: 21.6
click at [595, 407] on icon at bounding box center [598, 403] width 11 height 11
click at [492, 424] on div "ng" at bounding box center [492, 424] width 17 height 20
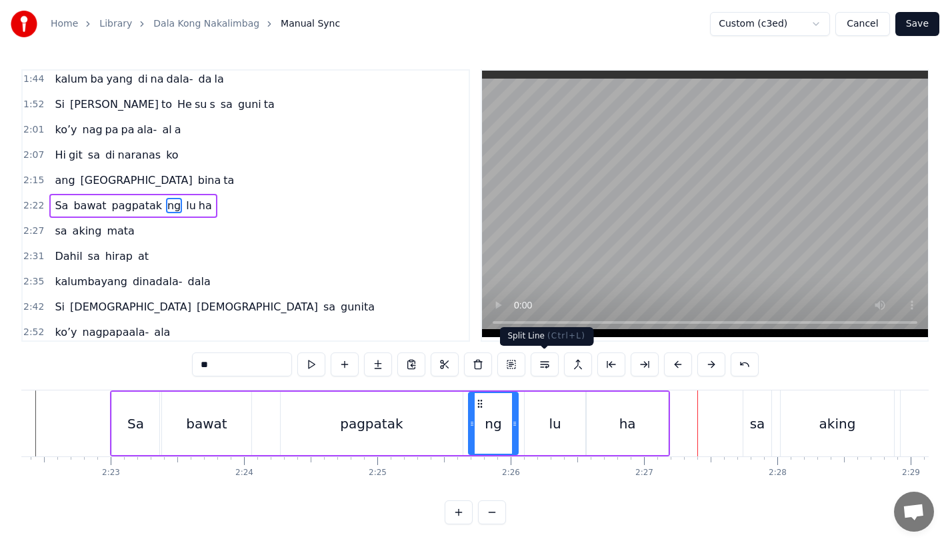
click at [611, 428] on div "ha" at bounding box center [626, 423] width 81 height 63
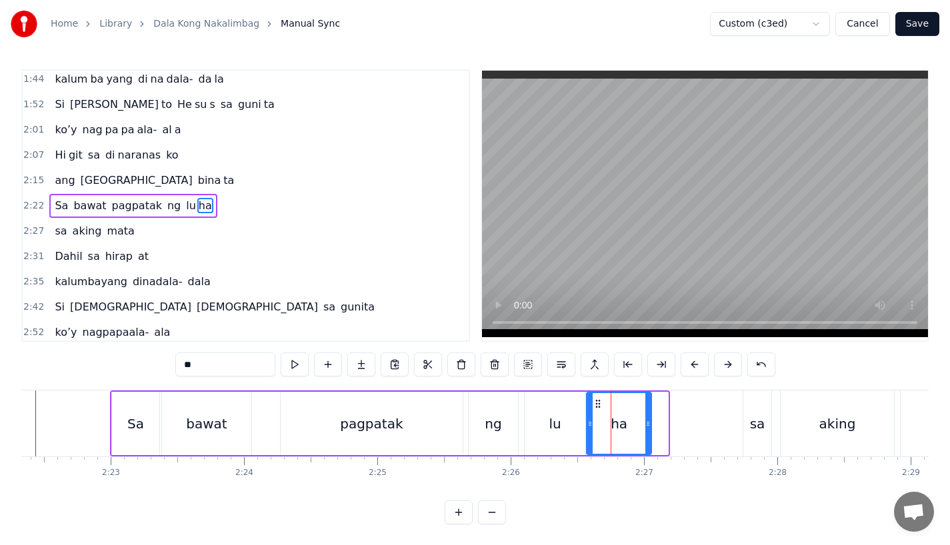
drag, startPoint x: 666, startPoint y: 423, endPoint x: 650, endPoint y: 426, distance: 17.0
click at [650, 426] on div "ha" at bounding box center [619, 423] width 66 height 63
click at [553, 426] on div "lu" at bounding box center [554, 424] width 12 height 20
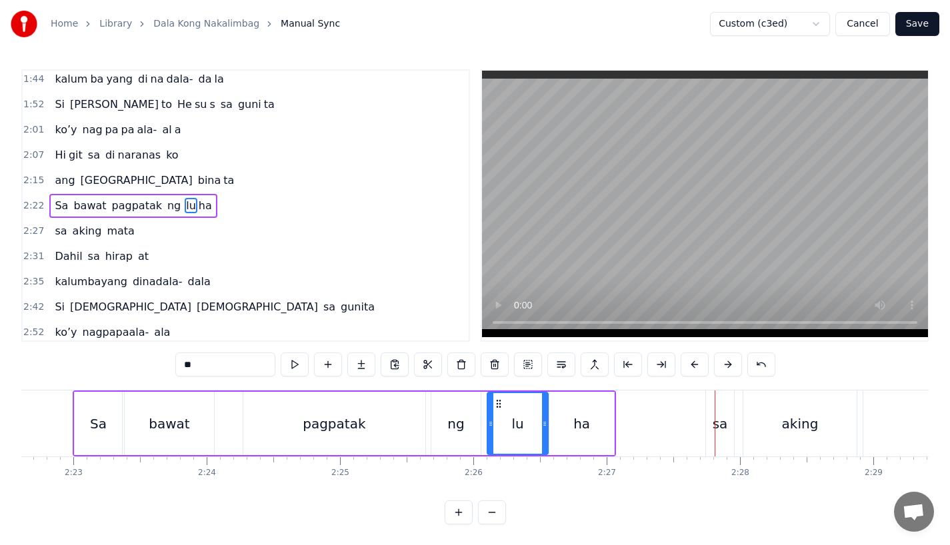
scroll to position [0, 19013]
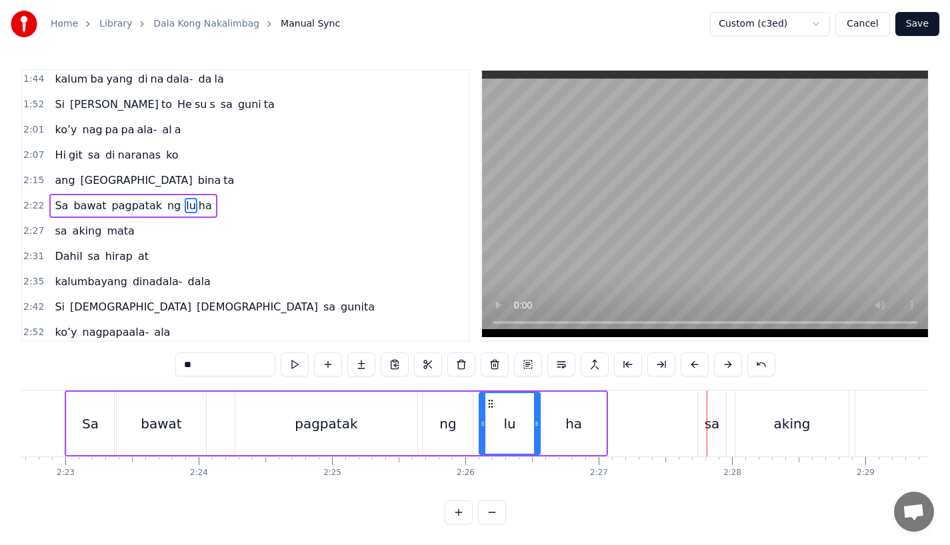
click at [705, 424] on div "sa" at bounding box center [711, 424] width 15 height 20
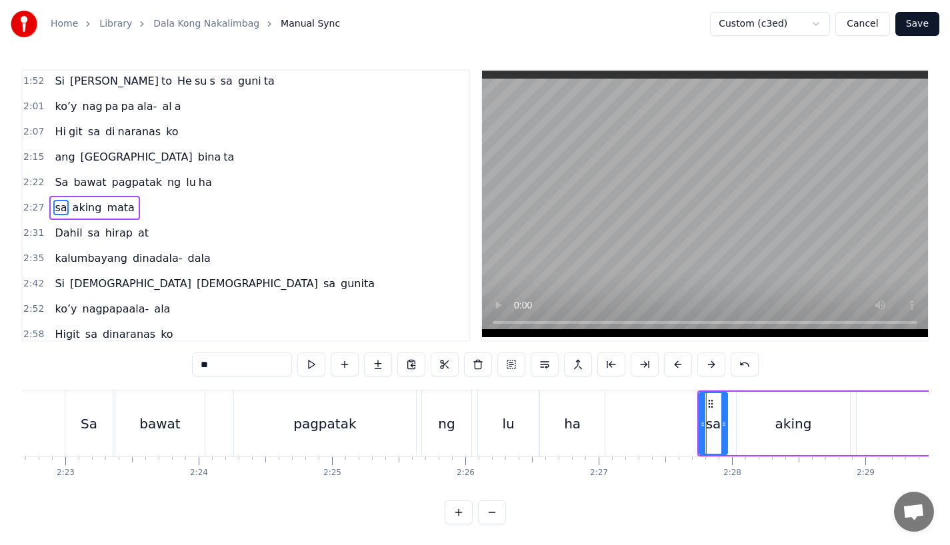
scroll to position [561, 0]
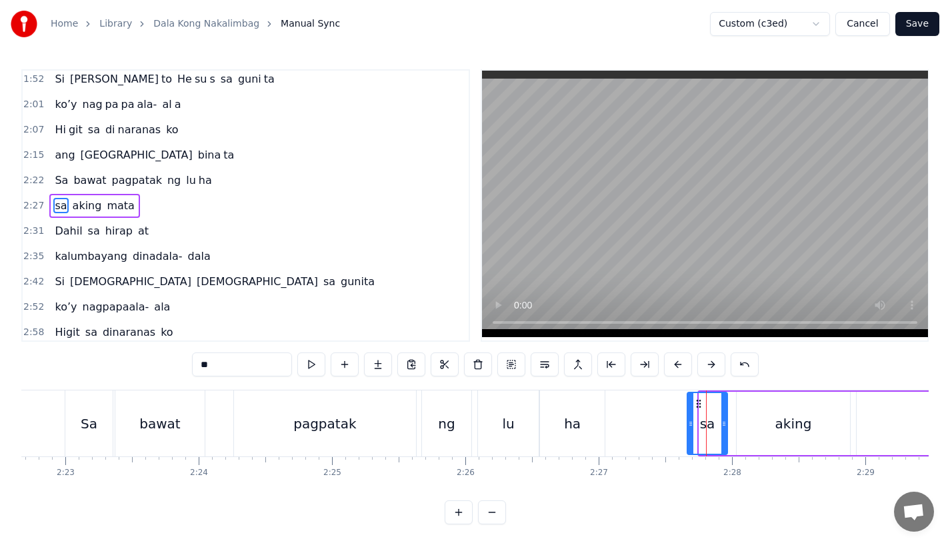
drag, startPoint x: 702, startPoint y: 426, endPoint x: 690, endPoint y: 426, distance: 12.0
click at [690, 426] on icon at bounding box center [690, 423] width 5 height 11
drag, startPoint x: 720, startPoint y: 426, endPoint x: 732, endPoint y: 426, distance: 11.3
click at [732, 426] on icon at bounding box center [734, 423] width 5 height 11
drag, startPoint x: 732, startPoint y: 426, endPoint x: 724, endPoint y: 428, distance: 7.4
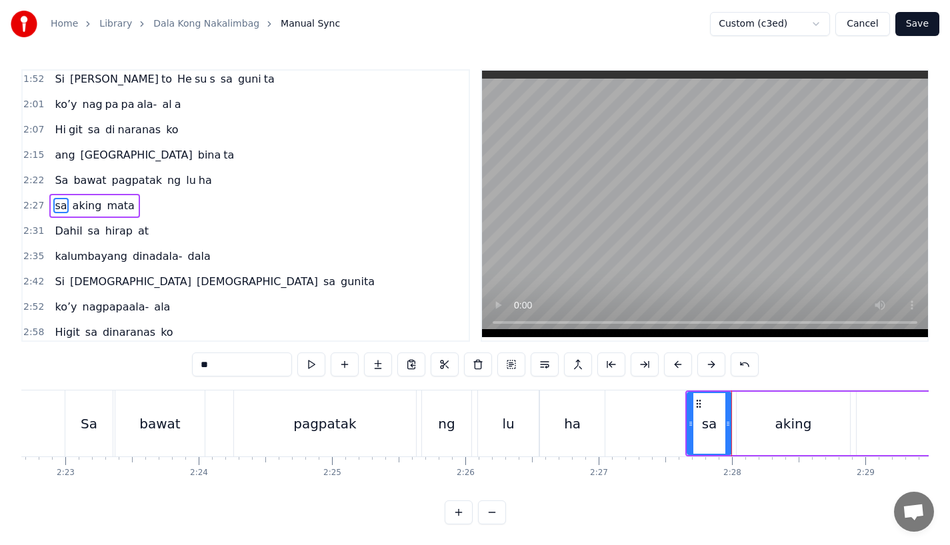
click at [725, 428] on icon at bounding box center [727, 423] width 5 height 11
click at [684, 366] on button at bounding box center [678, 364] width 28 height 24
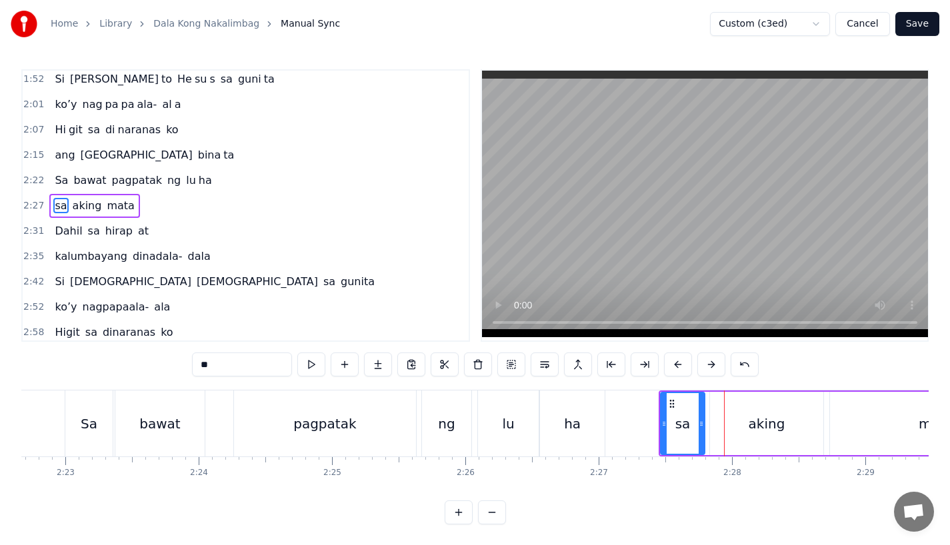
click at [684, 366] on button at bounding box center [678, 364] width 28 height 24
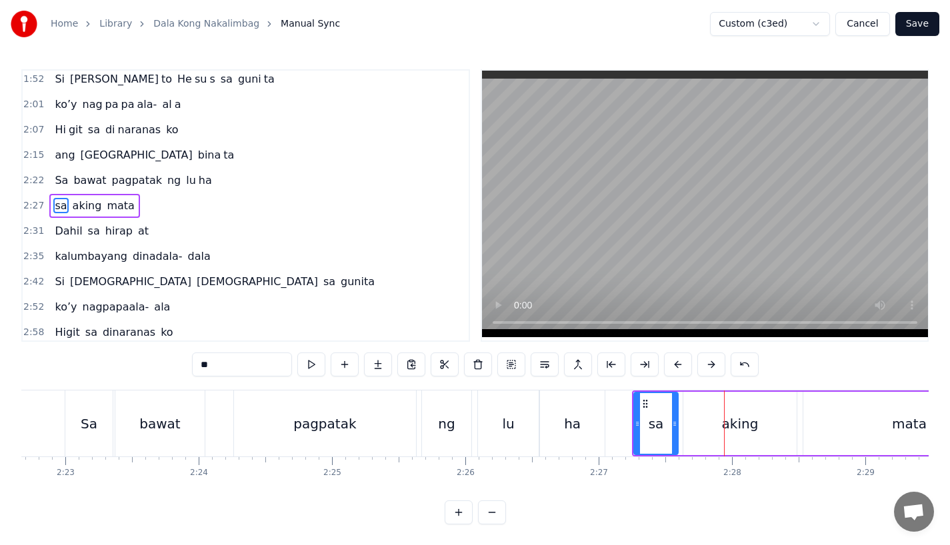
click at [590, 416] on div "ha" at bounding box center [572, 423] width 65 height 66
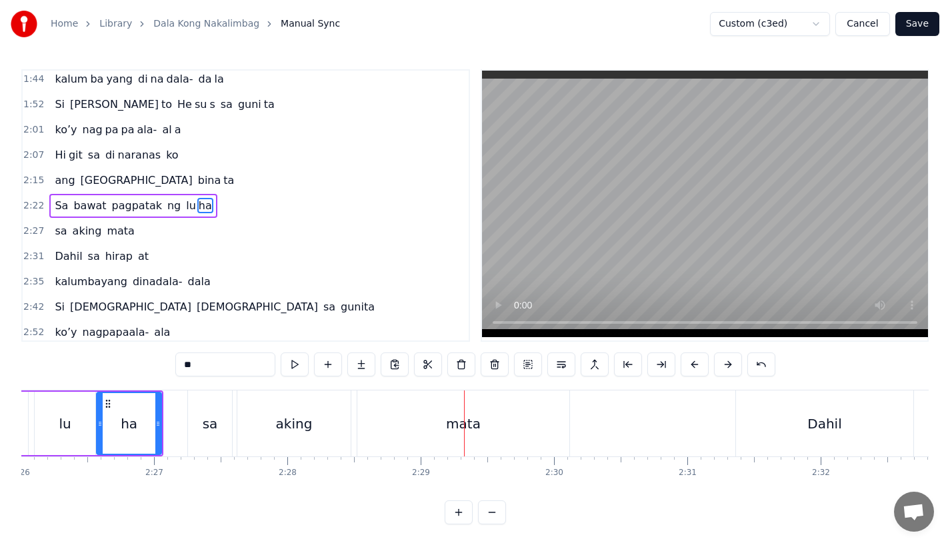
scroll to position [0, 19359]
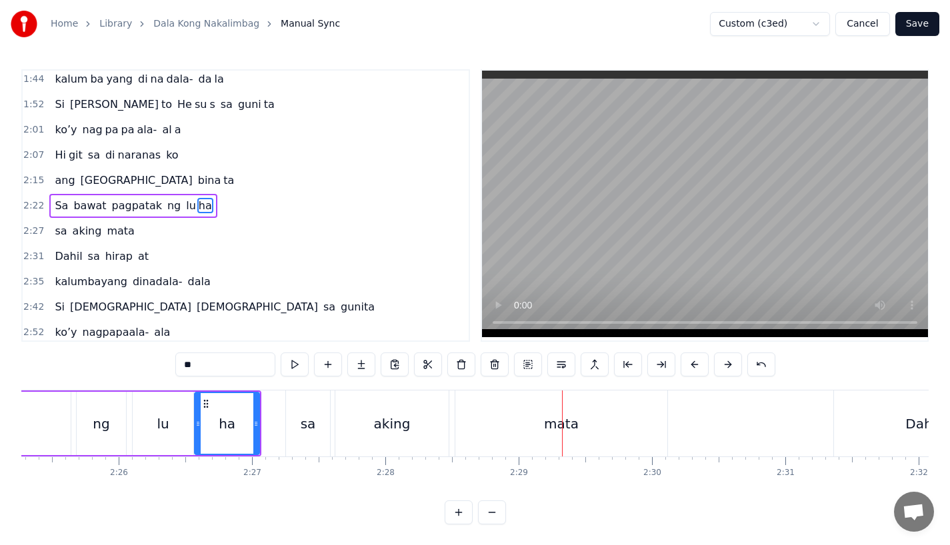
click at [564, 435] on div "mata" at bounding box center [561, 423] width 212 height 66
type input "****"
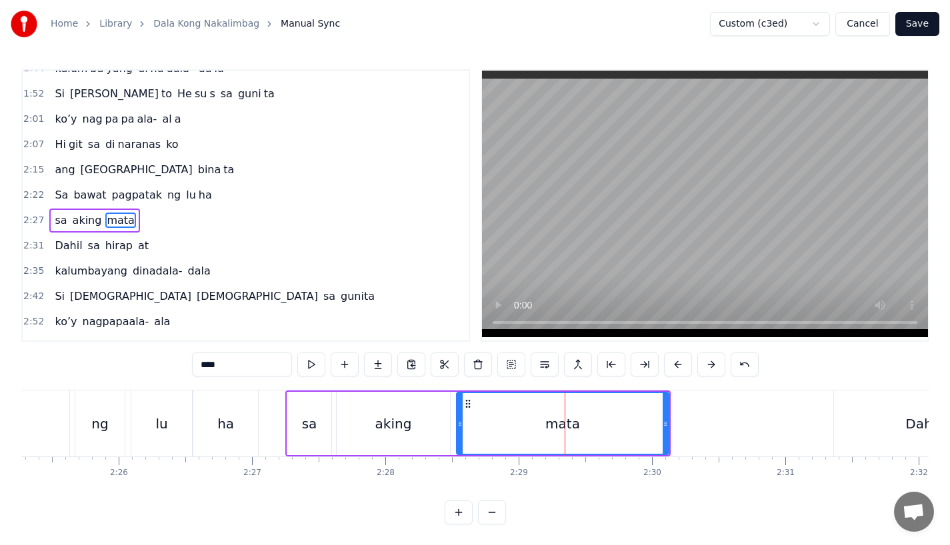
scroll to position [561, 0]
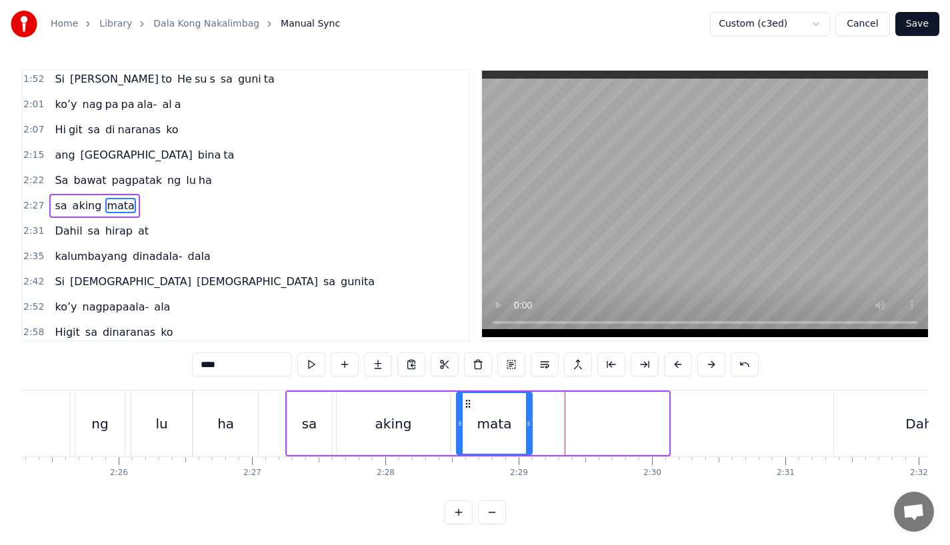
drag, startPoint x: 664, startPoint y: 426, endPoint x: 520, endPoint y: 430, distance: 144.0
click at [526, 430] on div at bounding box center [528, 423] width 5 height 61
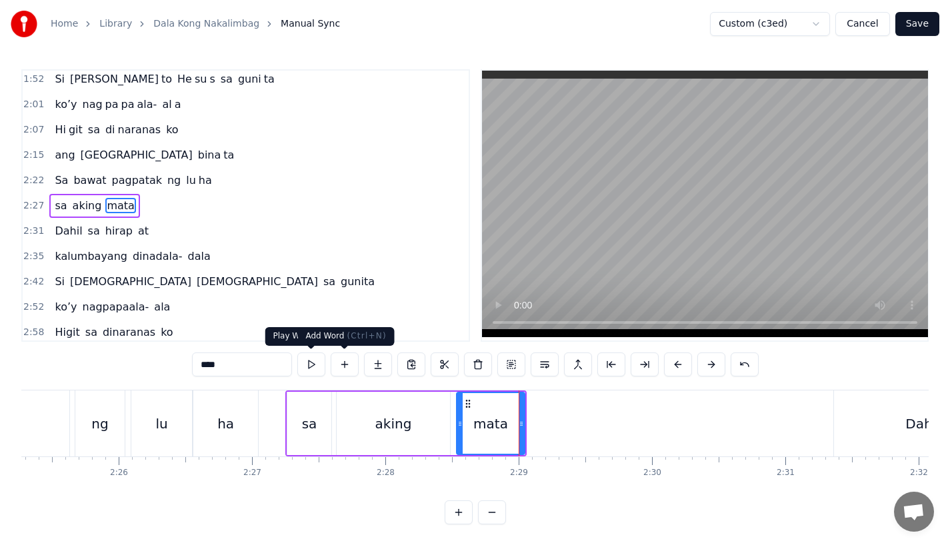
click at [368, 366] on button at bounding box center [378, 364] width 28 height 24
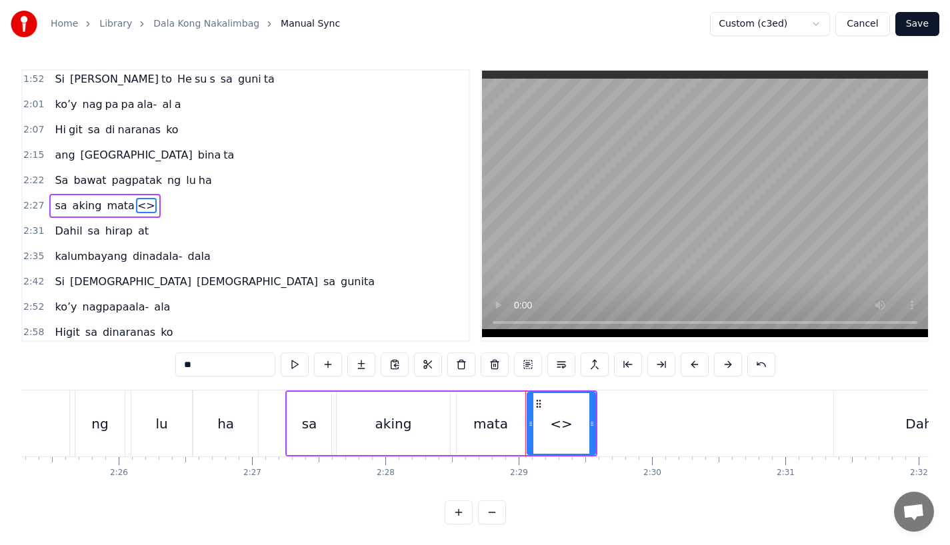
drag, startPoint x: 224, startPoint y: 364, endPoint x: 18, endPoint y: 355, distance: 206.1
click at [18, 355] on div "Home Library Dala Kong Nakalimbag Manual Sync Custom (c3ed) Cancel Save 0:15 Pa…" at bounding box center [475, 262] width 950 height 524
drag, startPoint x: 594, startPoint y: 431, endPoint x: 674, endPoint y: 429, distance: 80.6
click at [674, 429] on div at bounding box center [672, 423] width 5 height 61
click at [496, 433] on div "mata" at bounding box center [490, 423] width 68 height 63
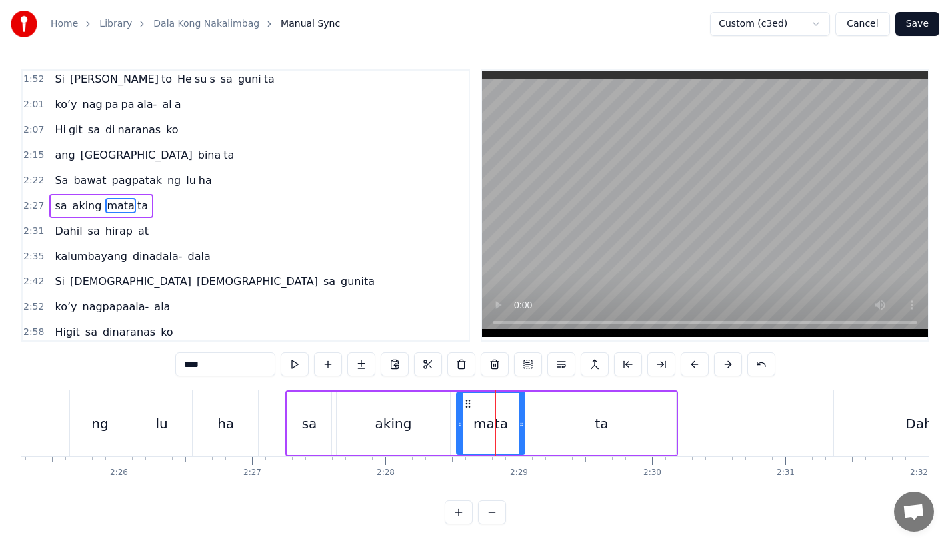
click at [223, 360] on input "****" at bounding box center [225, 364] width 100 height 24
click at [372, 427] on div "aking" at bounding box center [392, 423] width 113 height 63
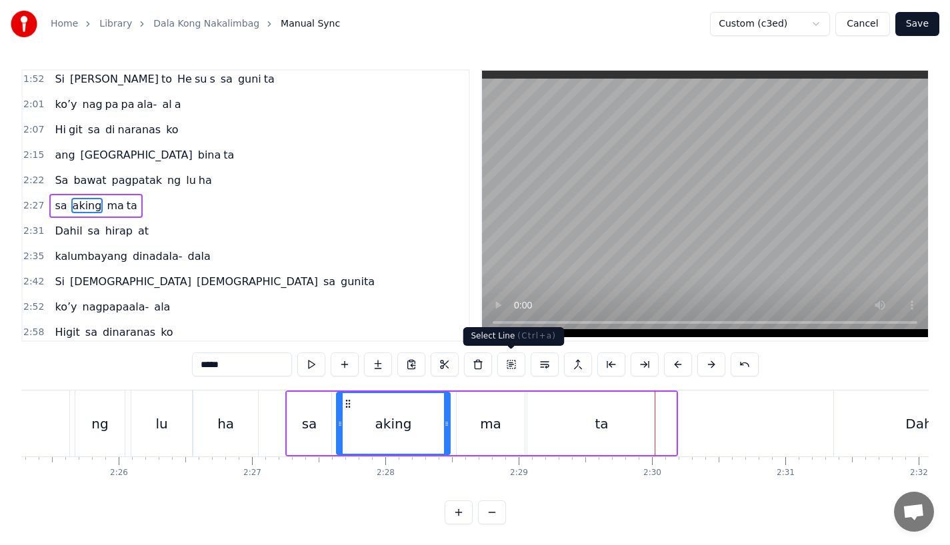
click at [488, 428] on div "ma" at bounding box center [490, 424] width 21 height 20
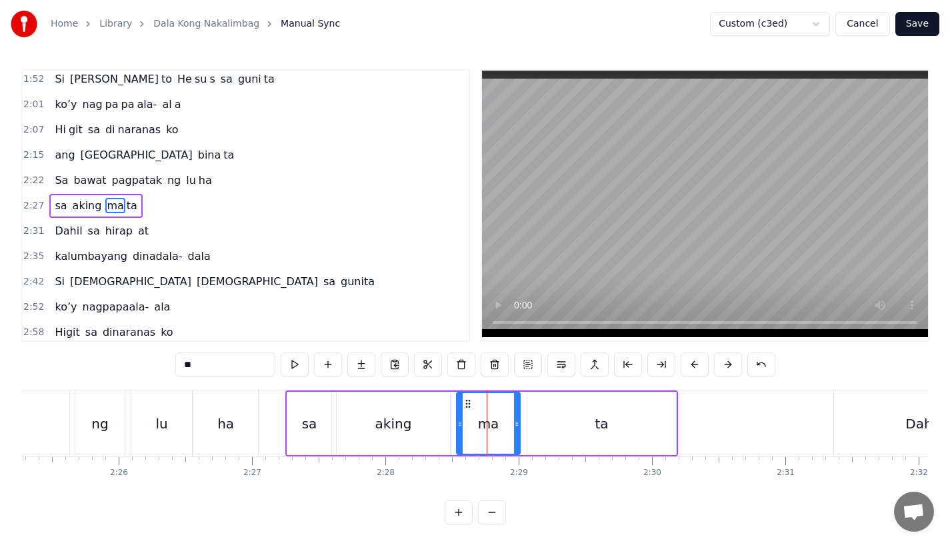
drag, startPoint x: 519, startPoint y: 428, endPoint x: 510, endPoint y: 429, distance: 8.8
click at [514, 429] on div at bounding box center [516, 423] width 5 height 61
click at [537, 428] on div "ta" at bounding box center [601, 423] width 149 height 63
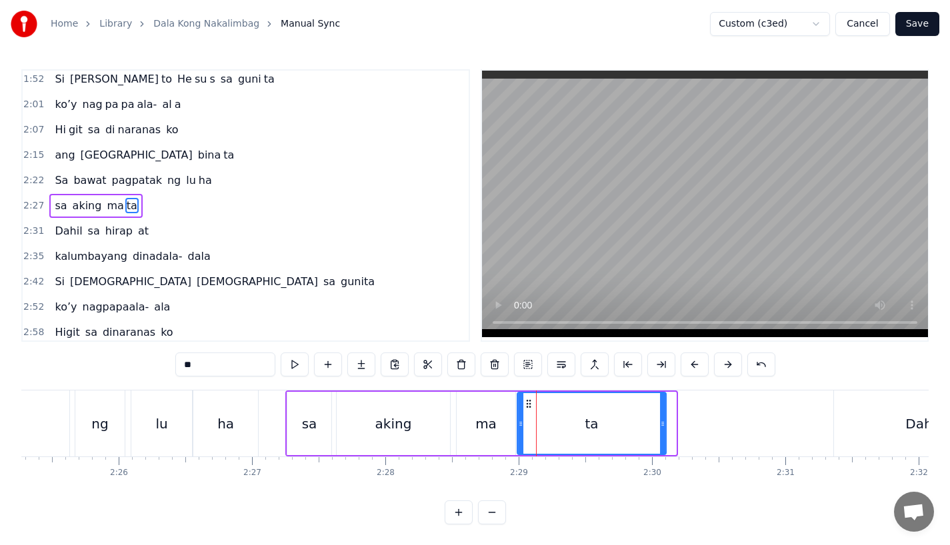
drag, startPoint x: 536, startPoint y: 402, endPoint x: 526, endPoint y: 402, distance: 10.0
click at [526, 402] on icon at bounding box center [528, 403] width 11 height 11
click at [499, 418] on div "ma" at bounding box center [485, 423] width 59 height 63
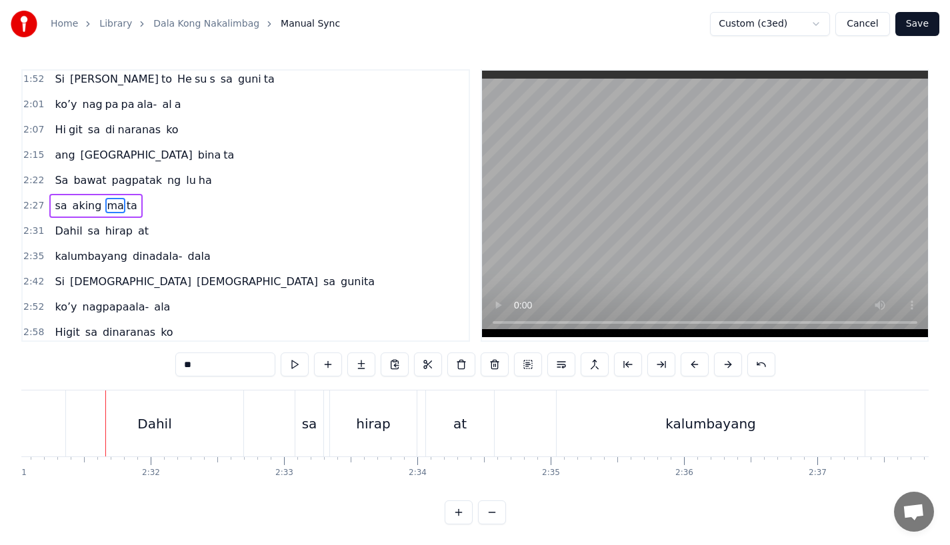
scroll to position [0, 20135]
click at [297, 434] on div "sa" at bounding box center [301, 423] width 28 height 66
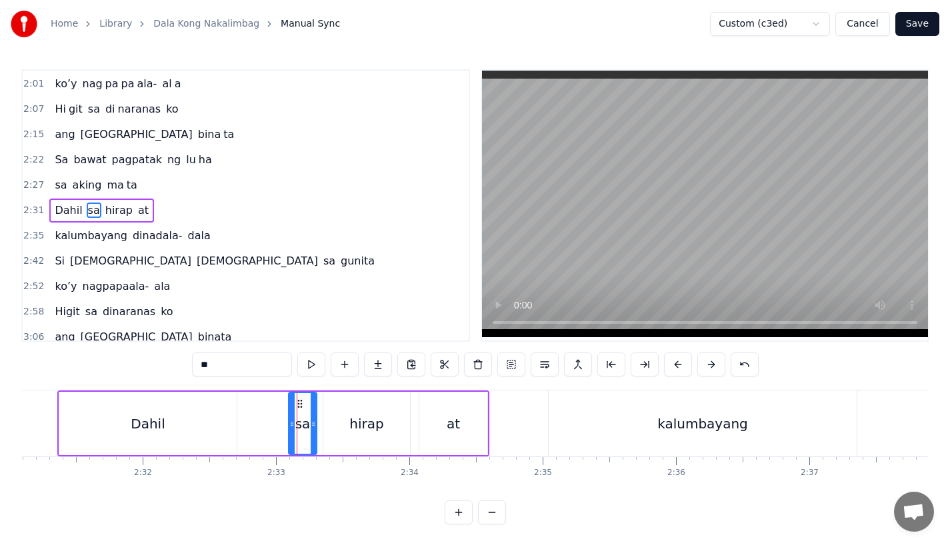
scroll to position [586, 0]
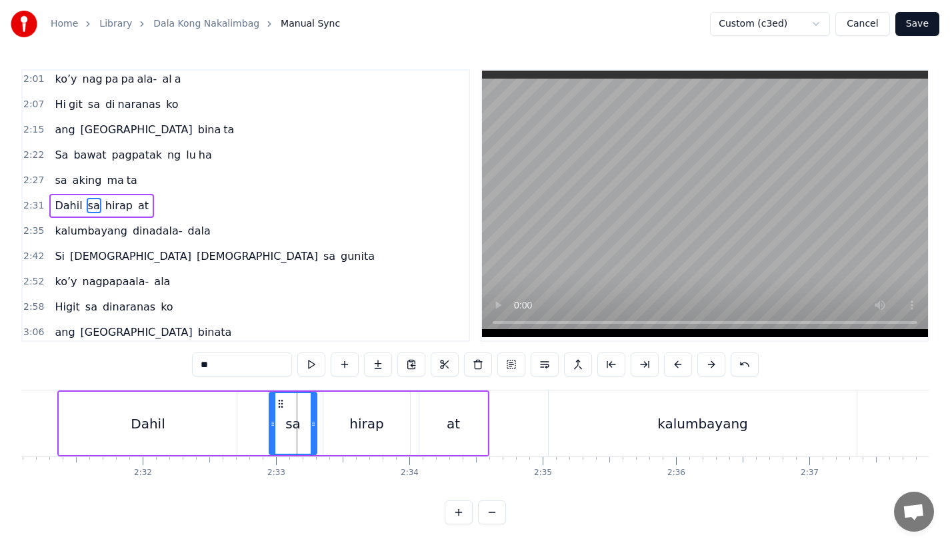
drag, startPoint x: 292, startPoint y: 434, endPoint x: 273, endPoint y: 434, distance: 19.3
click at [273, 434] on div at bounding box center [272, 423] width 5 height 61
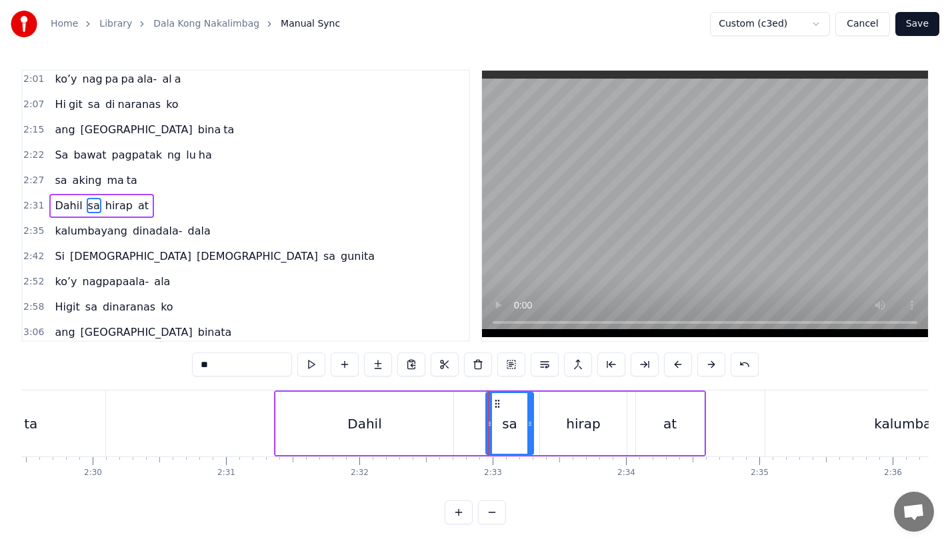
scroll to position [0, 19900]
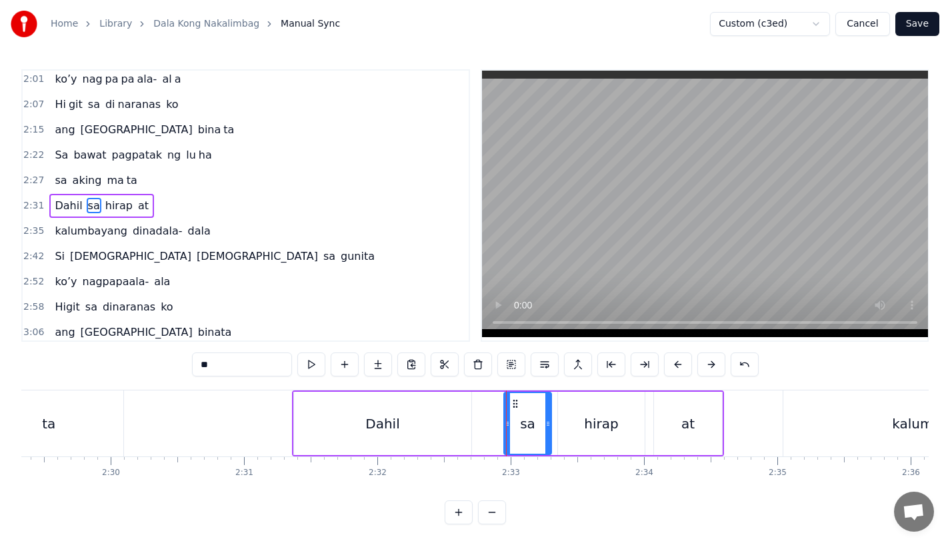
click at [345, 421] on div "Dahil" at bounding box center [382, 423] width 177 height 63
type input "*****"
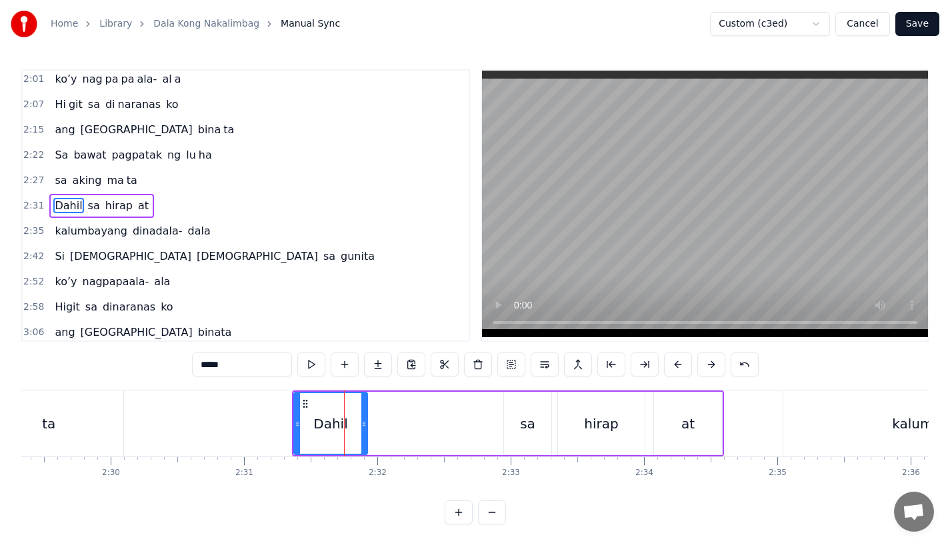
drag, startPoint x: 468, startPoint y: 421, endPoint x: 360, endPoint y: 428, distance: 108.8
click at [361, 428] on icon at bounding box center [363, 423] width 5 height 11
click at [372, 369] on button at bounding box center [378, 364] width 28 height 24
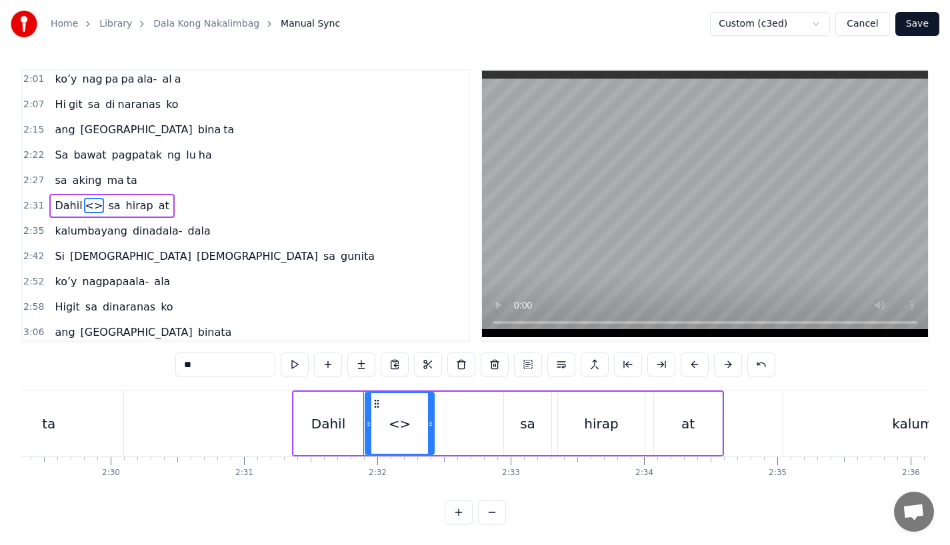
drag, startPoint x: 241, startPoint y: 366, endPoint x: 68, endPoint y: 357, distance: 172.8
click at [68, 357] on div "0:15 Pagsubok ay dumara ting, 0:19 sapin- saping kapang lawan 0:23 Puso’y ibig …" at bounding box center [474, 296] width 907 height 455
click at [319, 429] on div "Dahil" at bounding box center [328, 424] width 34 height 20
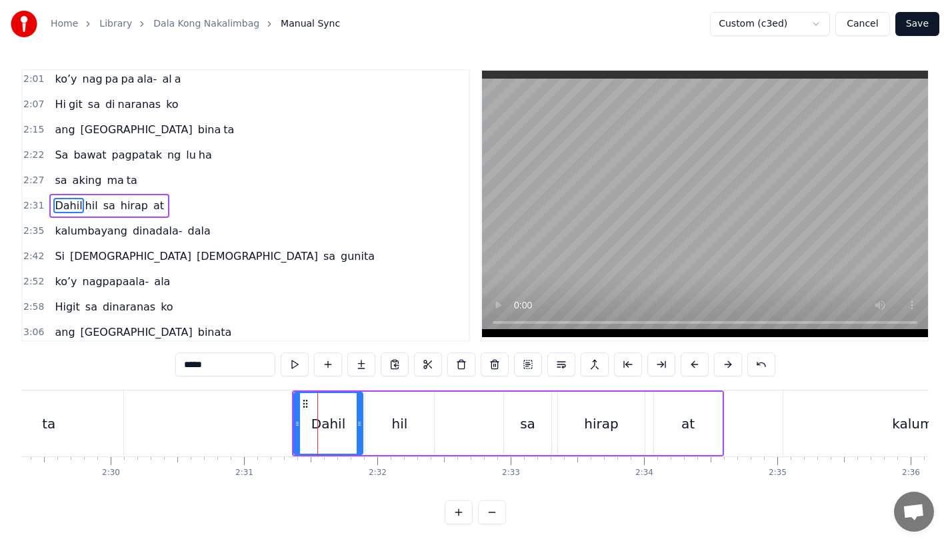
click at [251, 362] on input "*****" at bounding box center [225, 364] width 100 height 24
click at [408, 420] on div "hil" at bounding box center [399, 423] width 69 height 63
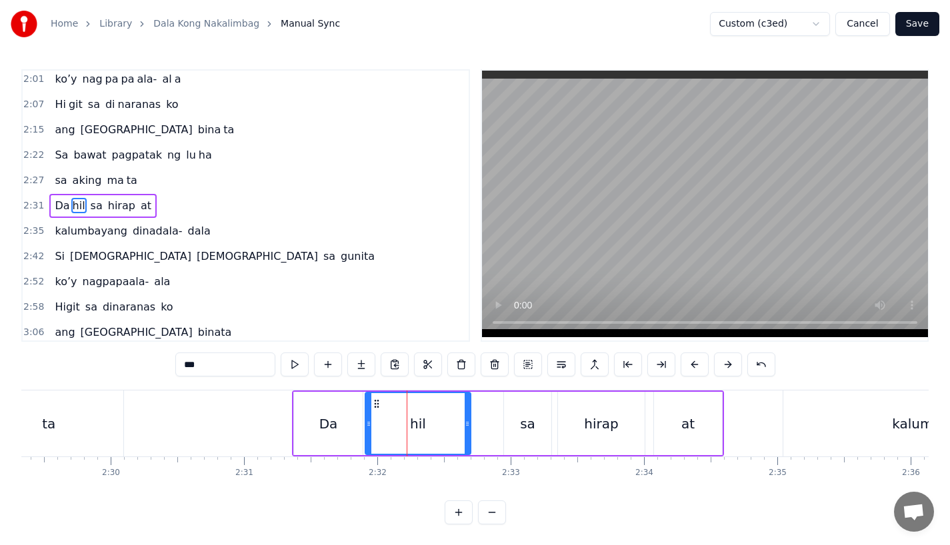
drag, startPoint x: 430, startPoint y: 426, endPoint x: 468, endPoint y: 426, distance: 37.3
click at [468, 426] on icon at bounding box center [466, 423] width 5 height 11
click at [336, 422] on div "Da" at bounding box center [328, 424] width 19 height 20
type input "**"
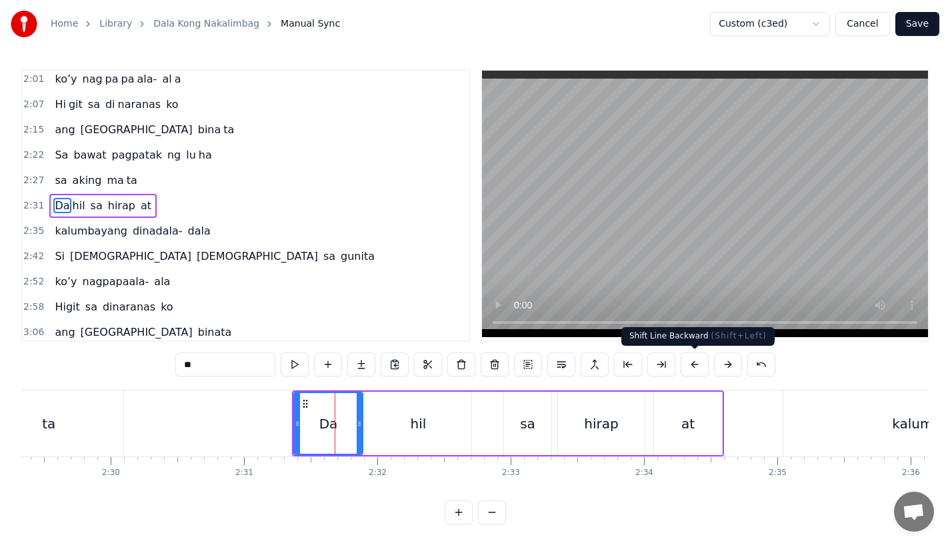
click at [693, 362] on button at bounding box center [694, 364] width 28 height 24
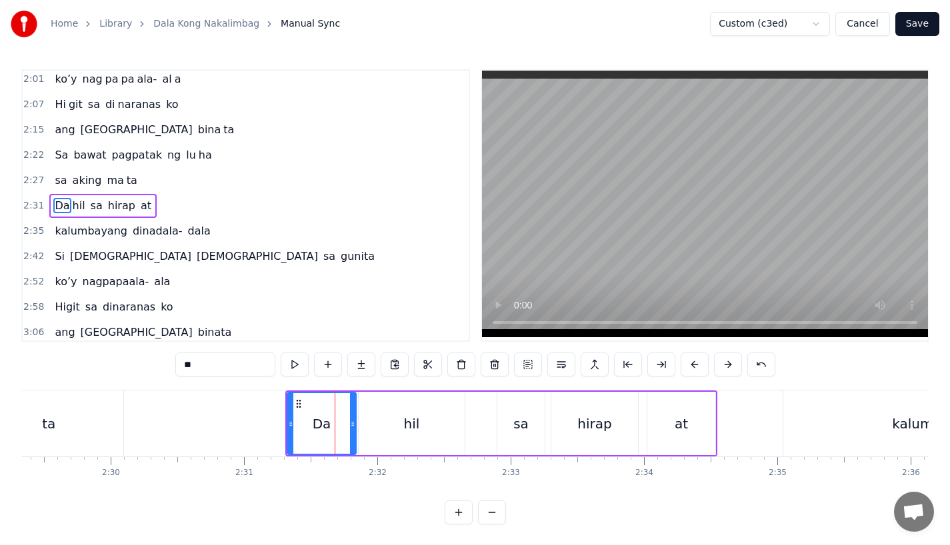
click at [693, 362] on button at bounding box center [694, 364] width 28 height 24
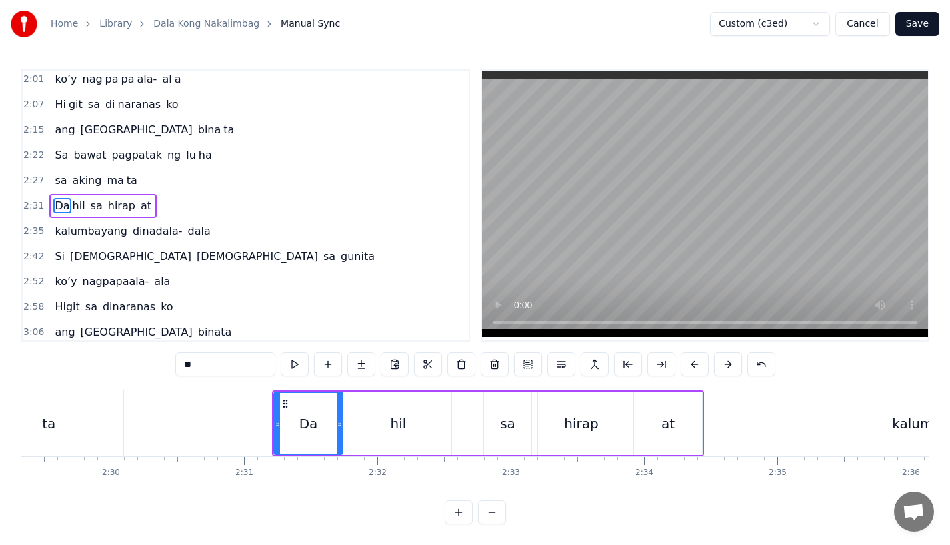
click at [693, 362] on button at bounding box center [694, 364] width 28 height 24
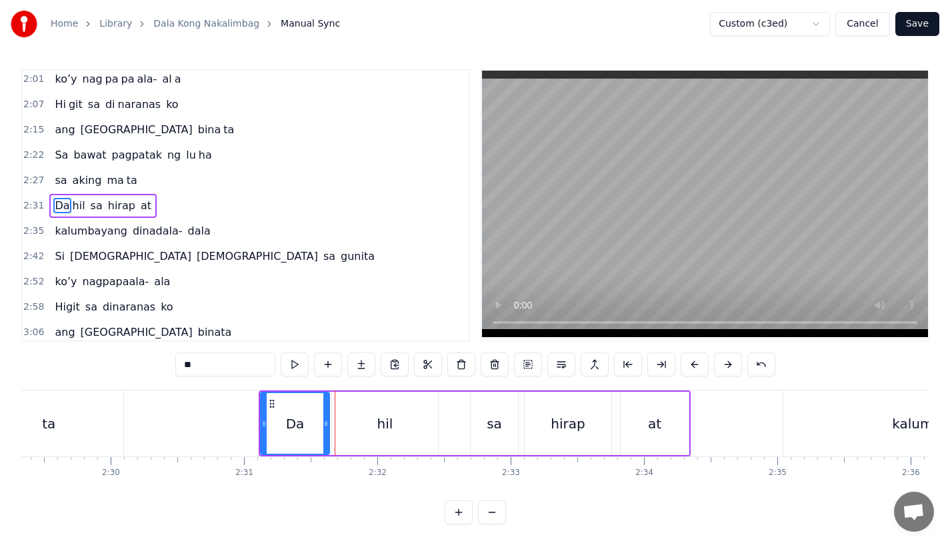
click at [693, 362] on button at bounding box center [694, 364] width 28 height 24
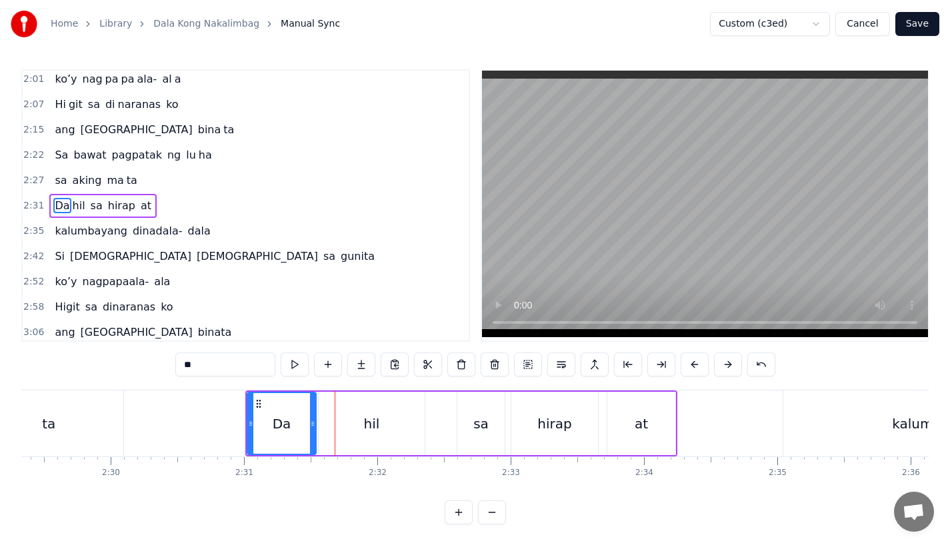
click at [693, 362] on button at bounding box center [694, 364] width 28 height 24
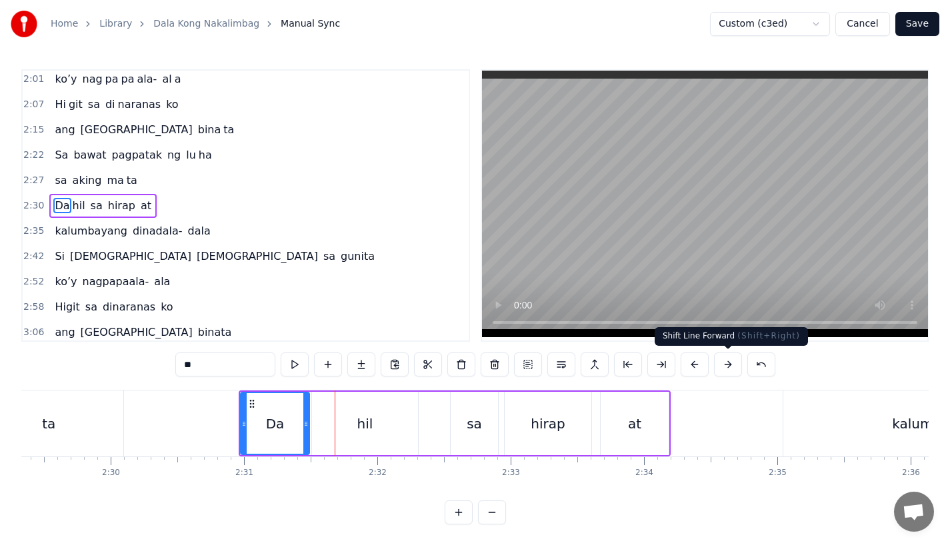
click at [724, 366] on button at bounding box center [728, 364] width 28 height 24
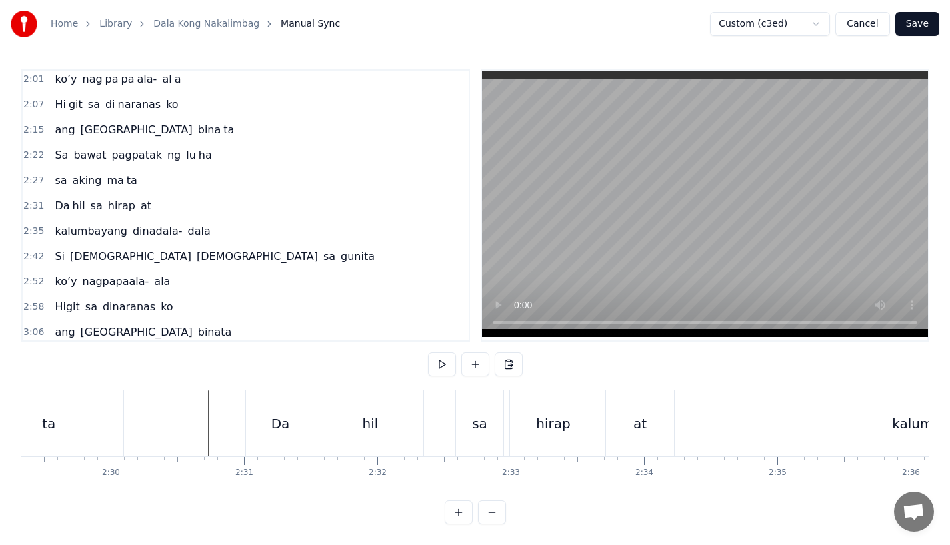
click at [263, 411] on div "Da" at bounding box center [280, 423] width 69 height 66
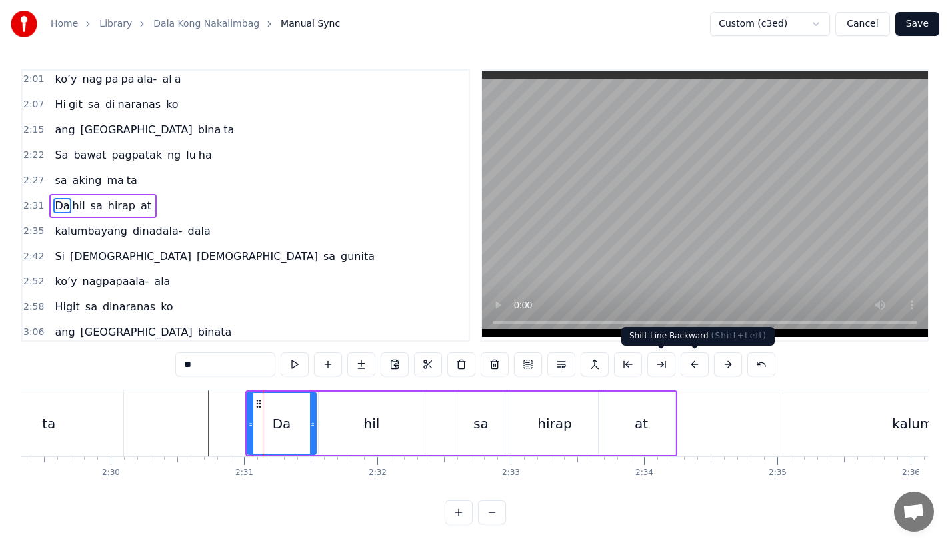
click at [722, 364] on button at bounding box center [728, 364] width 28 height 24
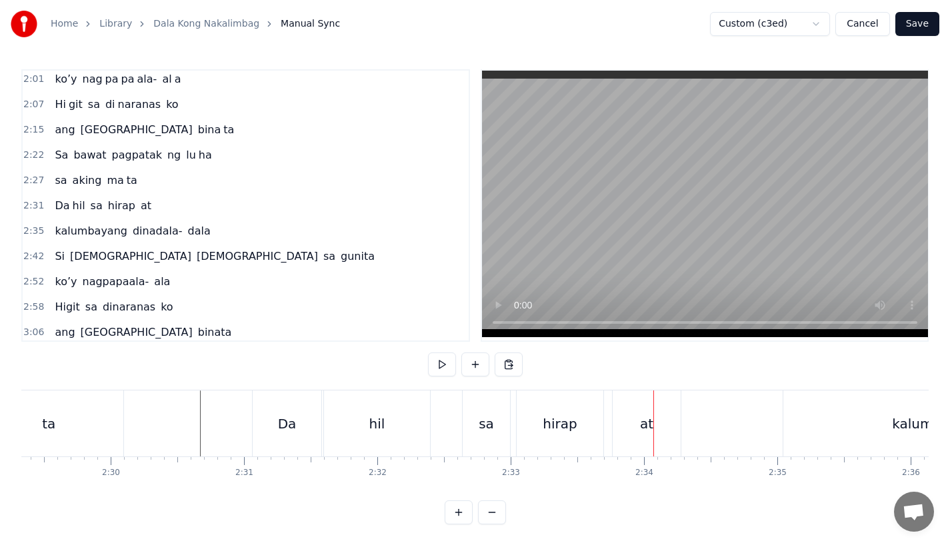
click at [574, 444] on div "hirap" at bounding box center [559, 423] width 87 height 66
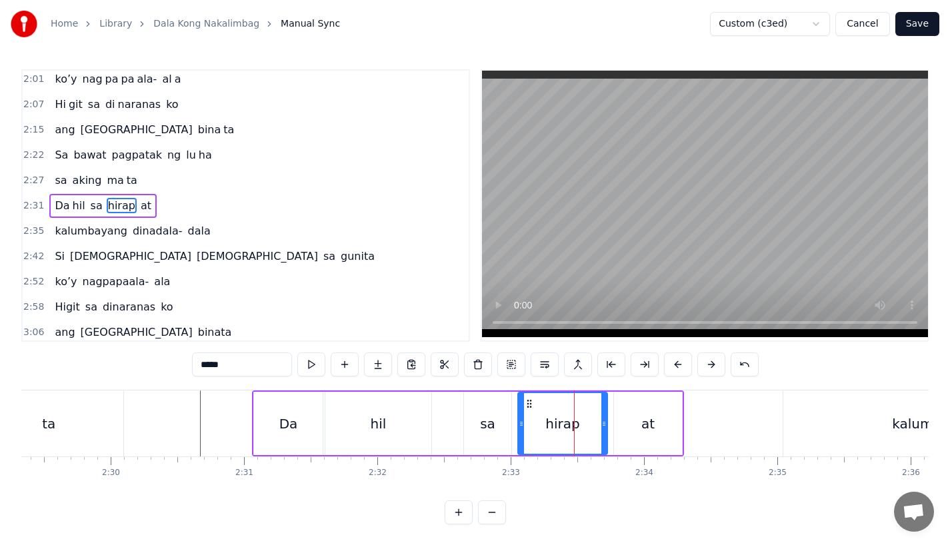
click at [604, 433] on div at bounding box center [603, 423] width 5 height 61
click at [482, 420] on div "sa" at bounding box center [487, 424] width 15 height 20
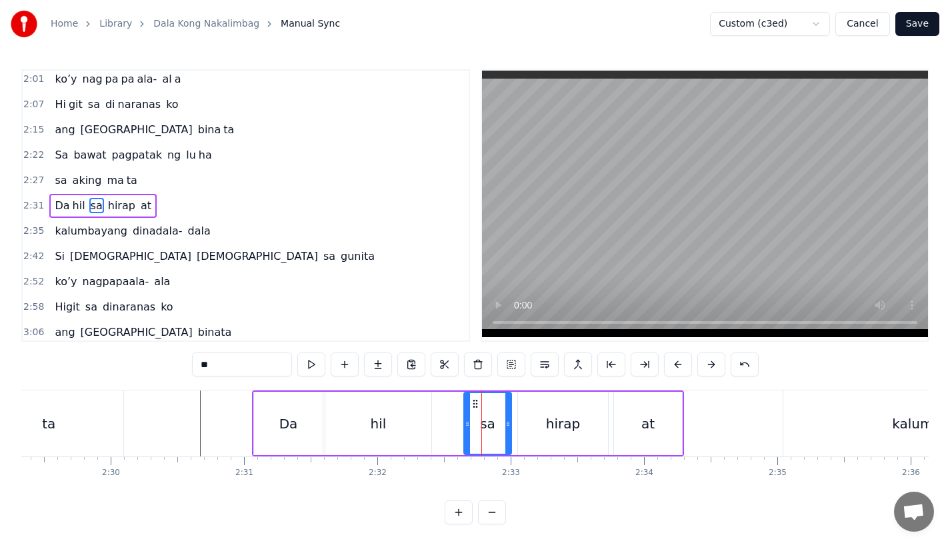
click at [536, 428] on div "hirap" at bounding box center [563, 423] width 90 height 63
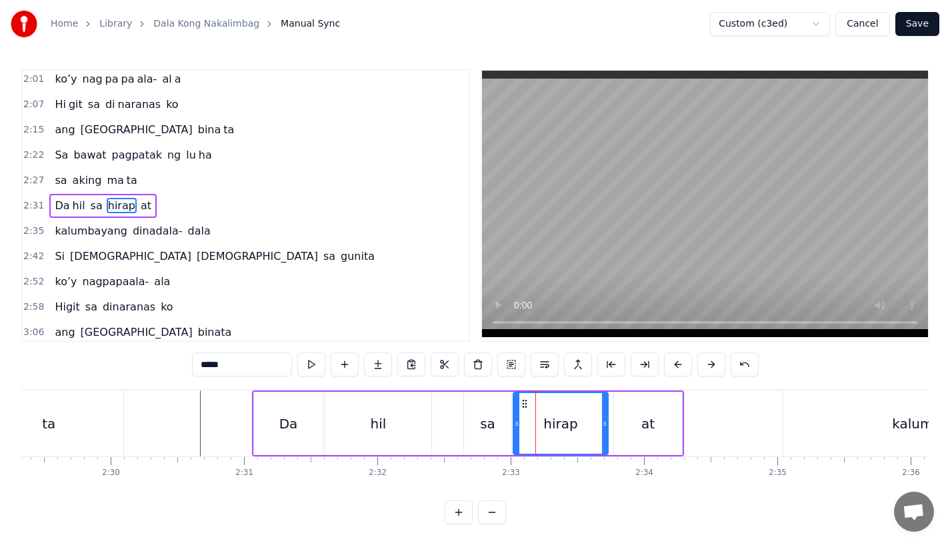
click at [517, 428] on icon at bounding box center [516, 423] width 5 height 11
click at [477, 428] on div "sa" at bounding box center [487, 423] width 47 height 63
type input "**"
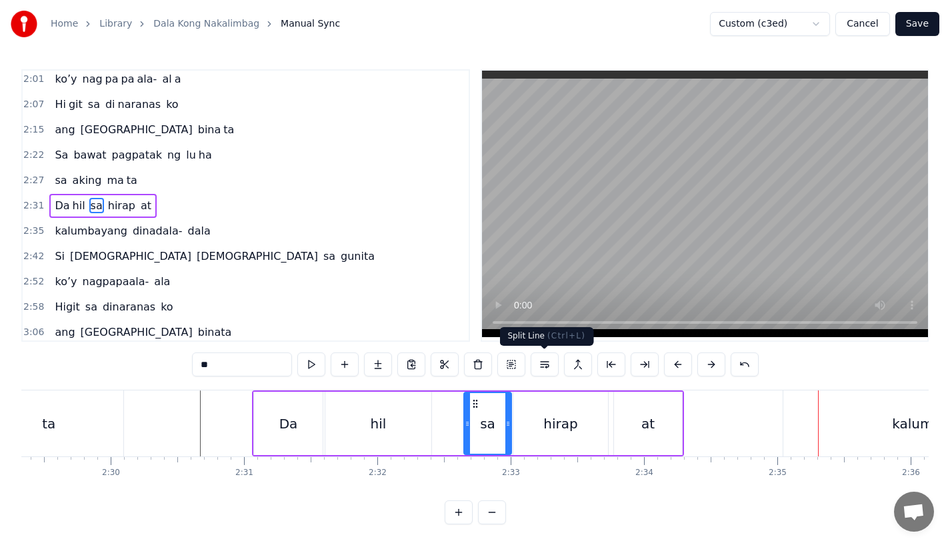
click at [611, 450] on div "Da hil sa hirap at" at bounding box center [468, 423] width 432 height 66
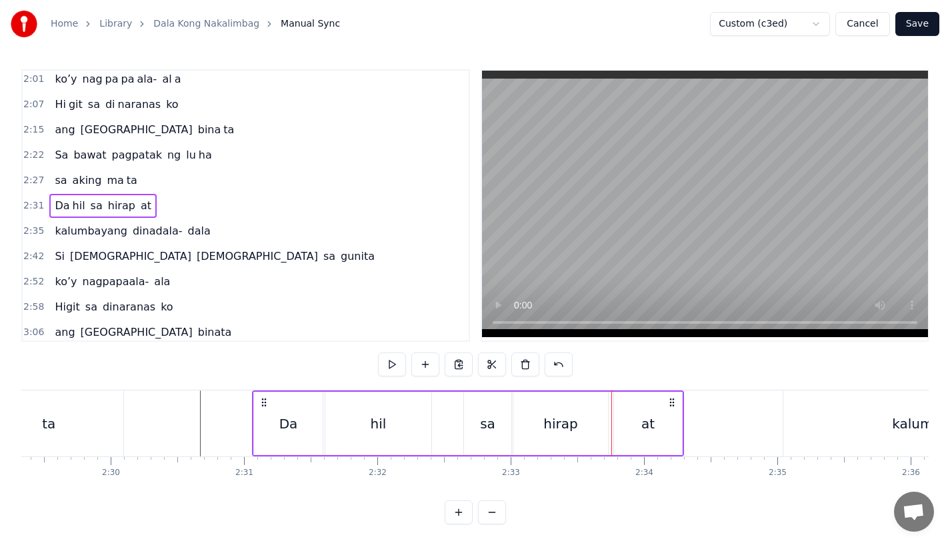
click at [569, 426] on div "hirap" at bounding box center [560, 424] width 34 height 20
